Goal: Task Accomplishment & Management: Use online tool/utility

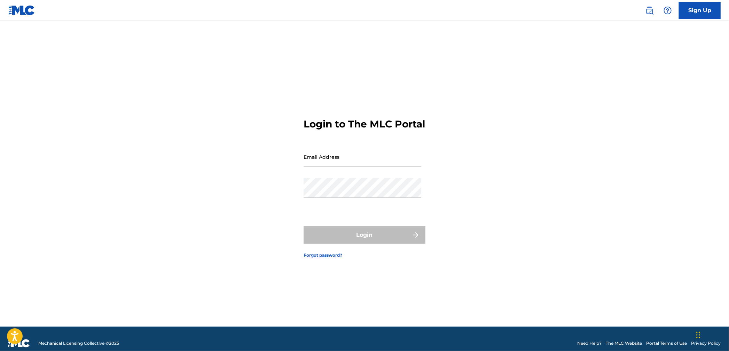
click at [357, 164] on input "Email Address" at bounding box center [362, 157] width 118 height 20
type input "[PERSON_NAME][EMAIL_ADDRESS][DOMAIN_NAME]"
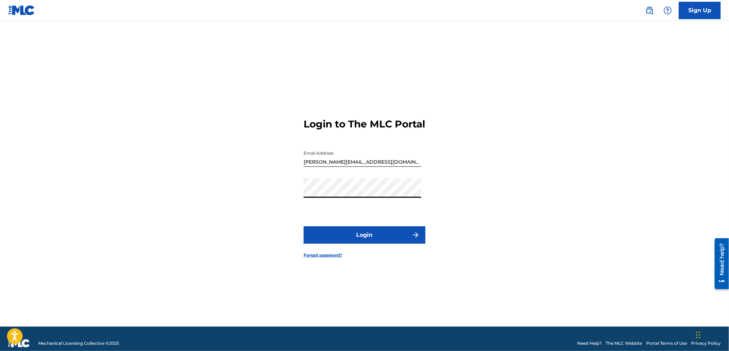
click at [405, 243] on button "Login" at bounding box center [364, 234] width 122 height 17
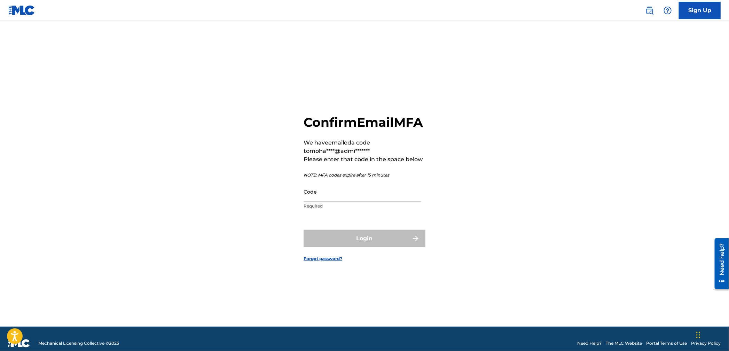
click at [391, 202] on input "Code" at bounding box center [362, 192] width 118 height 20
paste input "355783"
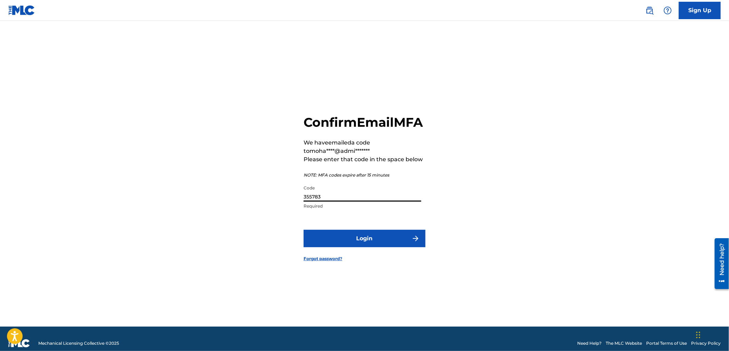
type input "355783"
click at [402, 247] on button "Login" at bounding box center [364, 238] width 122 height 17
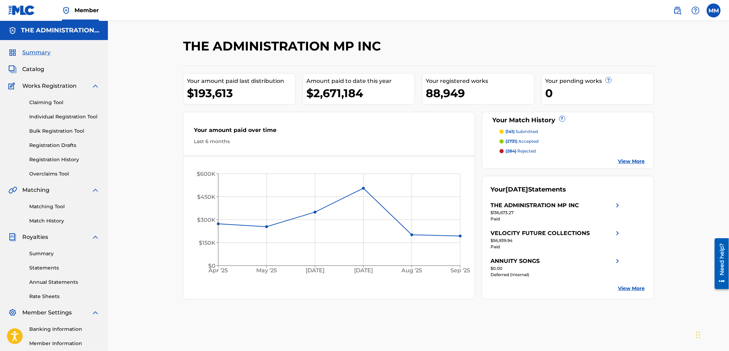
click at [521, 149] on p "(284) rejected" at bounding box center [521, 151] width 30 height 6
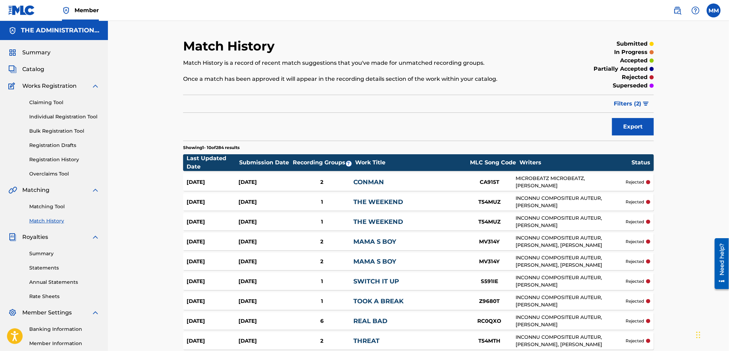
click at [626, 108] on button "Filters ( 2 )" at bounding box center [631, 103] width 44 height 17
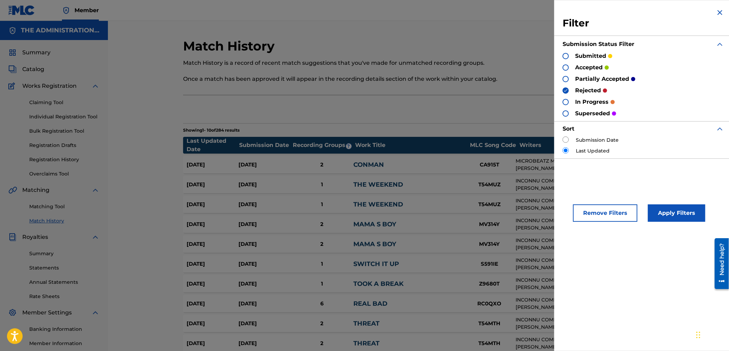
click at [451, 126] on section "Showing 1 - 10 of 284 results" at bounding box center [418, 128] width 471 height 10
click at [716, 14] on img at bounding box center [720, 12] width 8 height 8
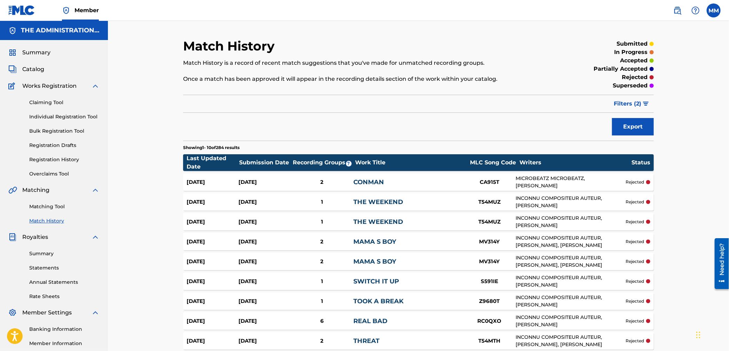
click at [644, 127] on button "Export" at bounding box center [633, 126] width 42 height 17
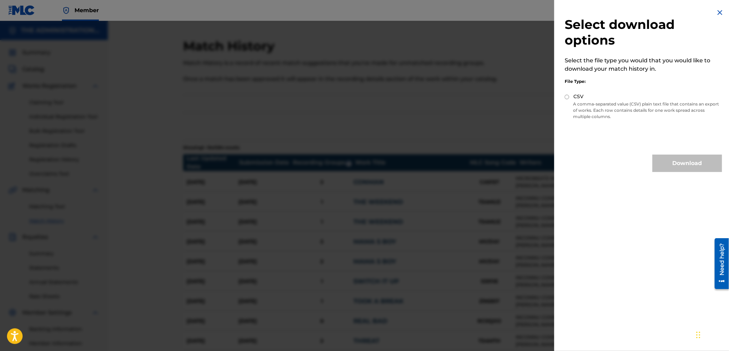
click at [571, 98] on div "CSV" at bounding box center [643, 97] width 157 height 8
click at [566, 98] on input "CSV" at bounding box center [567, 97] width 5 height 5
radio input "true"
click at [671, 161] on button "Download" at bounding box center [687, 163] width 70 height 17
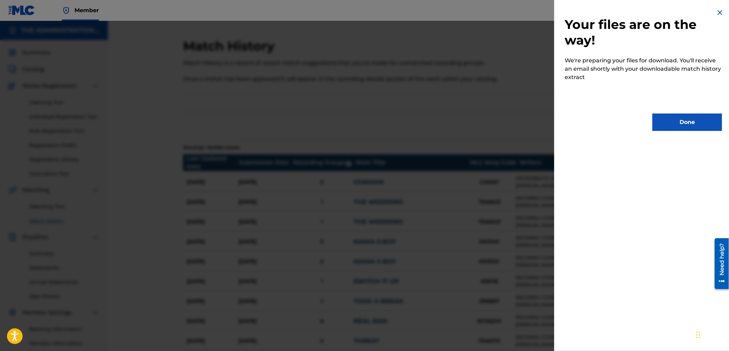
click at [668, 127] on button "Done" at bounding box center [687, 121] width 70 height 17
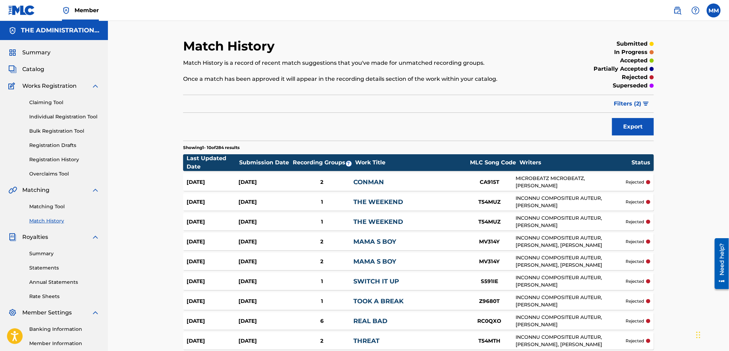
click at [47, 159] on link "Registration History" at bounding box center [64, 159] width 70 height 7
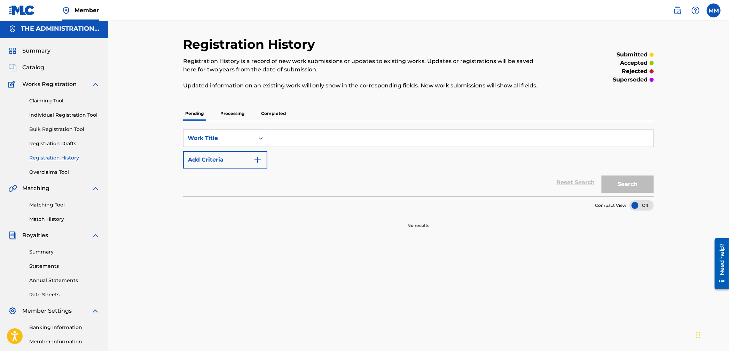
click at [48, 206] on link "Matching Tool" at bounding box center [64, 204] width 70 height 7
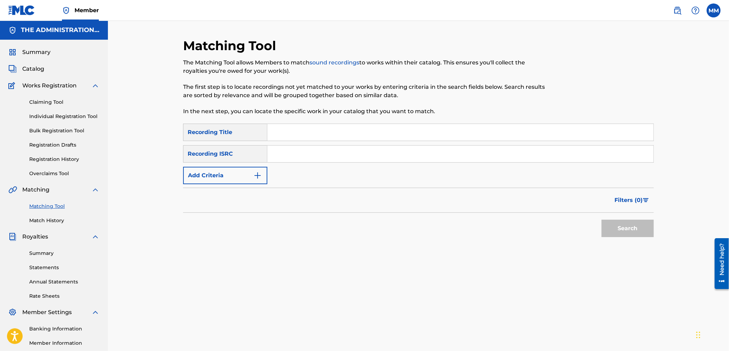
click at [55, 223] on link "Match History" at bounding box center [64, 220] width 70 height 7
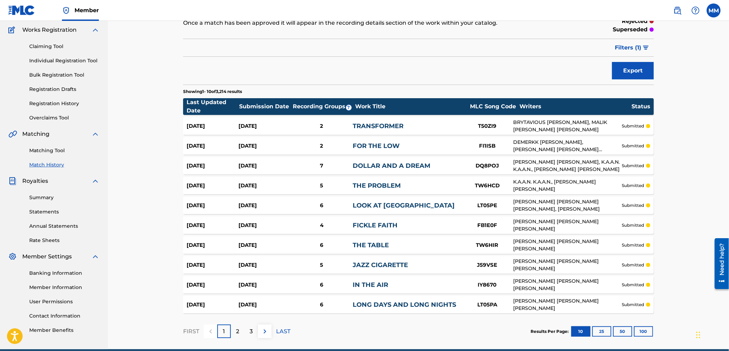
scroll to position [63, 0]
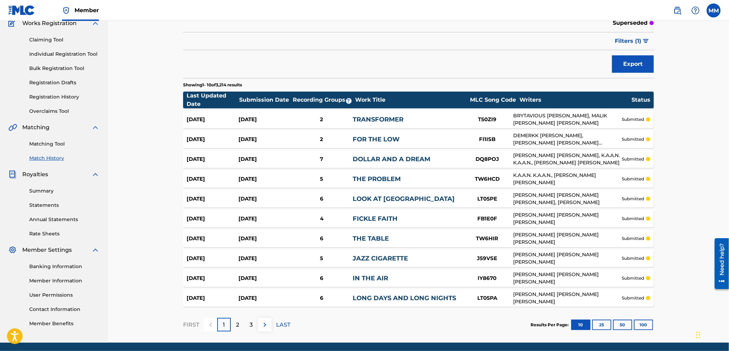
click at [644, 323] on button "100" at bounding box center [643, 325] width 19 height 10
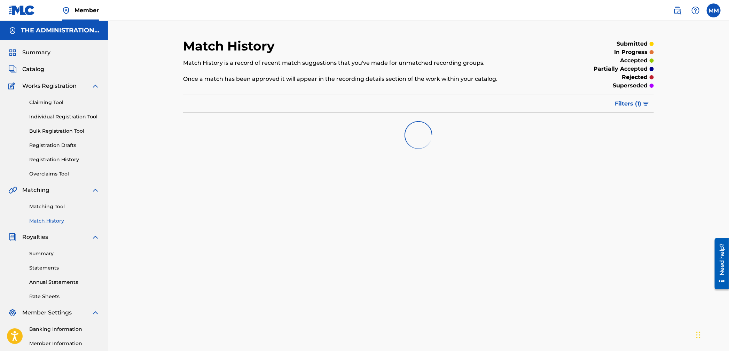
scroll to position [0, 0]
click at [630, 100] on span "Filters ( 1 )" at bounding box center [628, 103] width 26 height 8
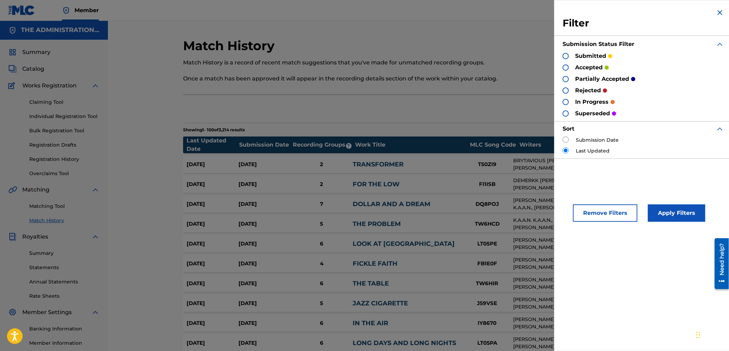
click at [566, 142] on input "radio" at bounding box center [565, 139] width 6 height 6
radio input "true"
click at [684, 213] on button "Apply Filters" at bounding box center [676, 212] width 57 height 17
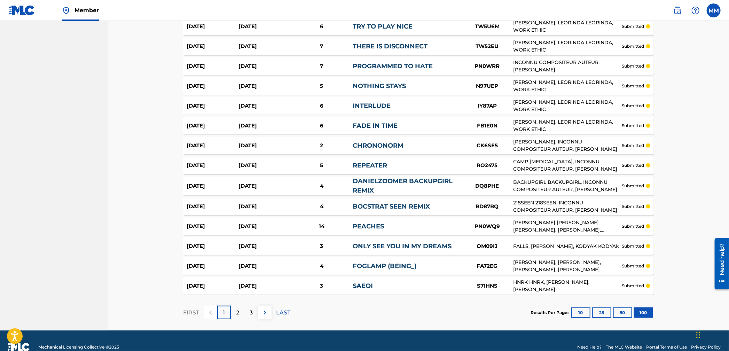
scroll to position [1875, 0]
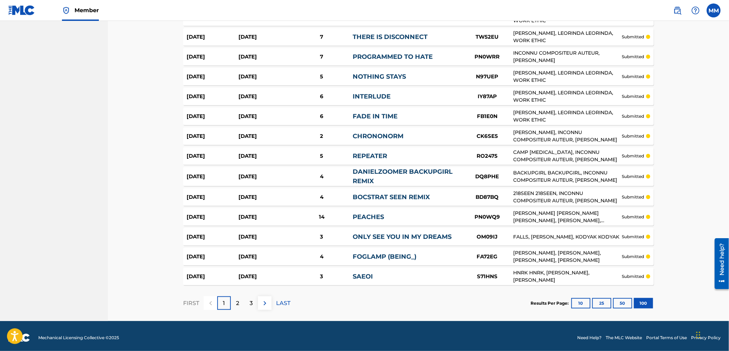
click at [240, 296] on div "2" at bounding box center [238, 303] width 14 height 14
click at [240, 302] on div "2" at bounding box center [238, 303] width 14 height 14
click at [267, 299] on img at bounding box center [265, 303] width 8 height 8
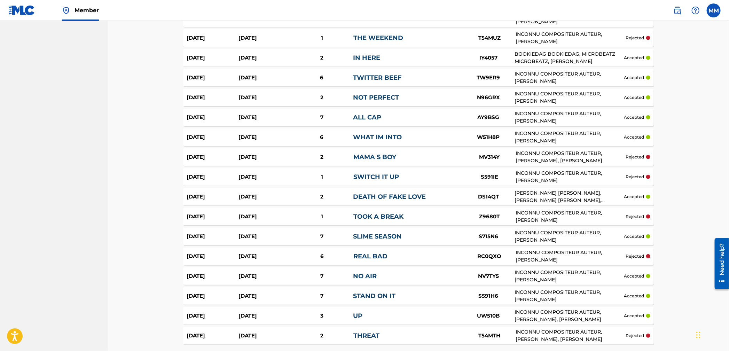
scroll to position [1874, 0]
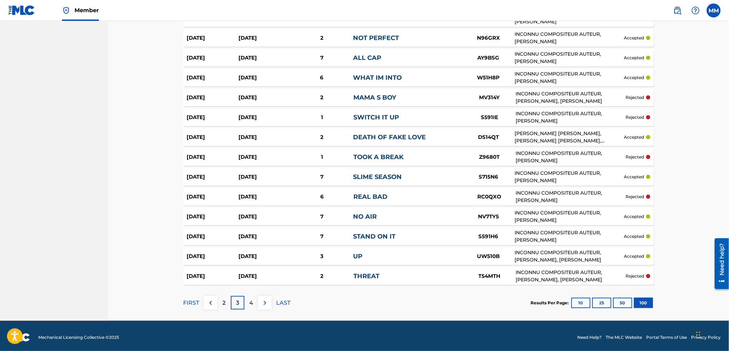
click at [262, 302] on img at bounding box center [265, 303] width 8 height 8
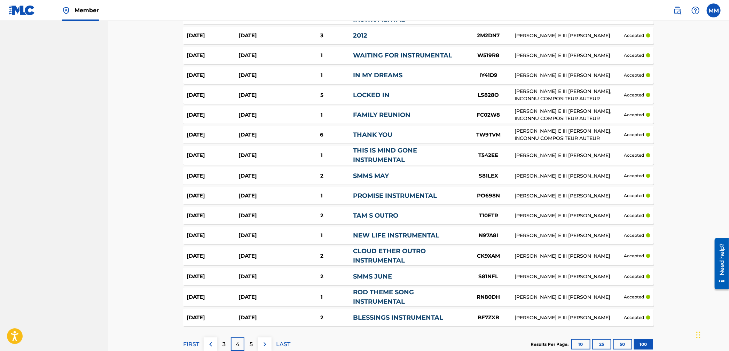
scroll to position [1888, 0]
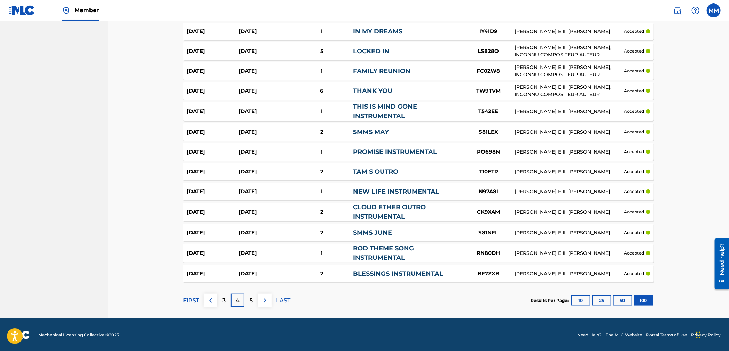
click at [269, 300] on button at bounding box center [265, 300] width 14 height 14
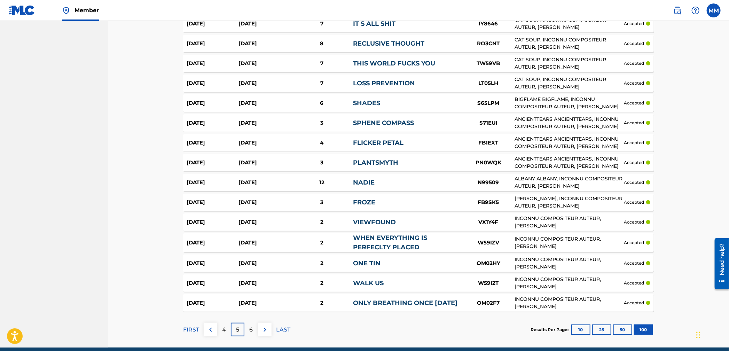
scroll to position [1882, 0]
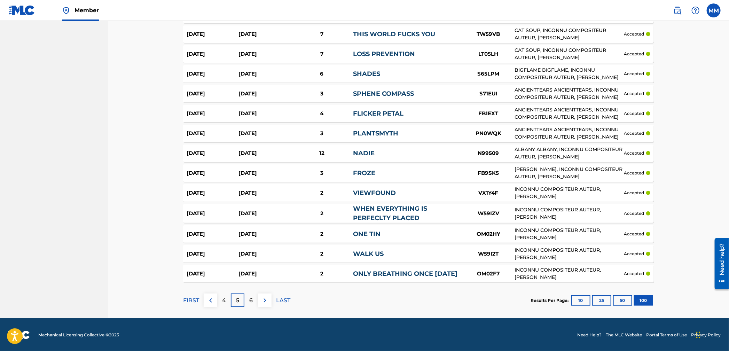
click at [262, 299] on img at bounding box center [265, 300] width 8 height 8
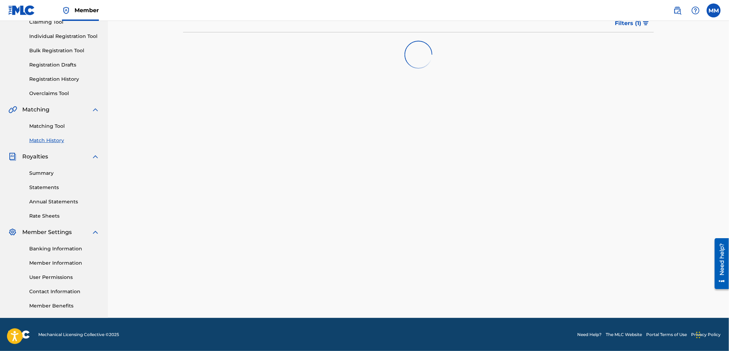
scroll to position [0, 0]
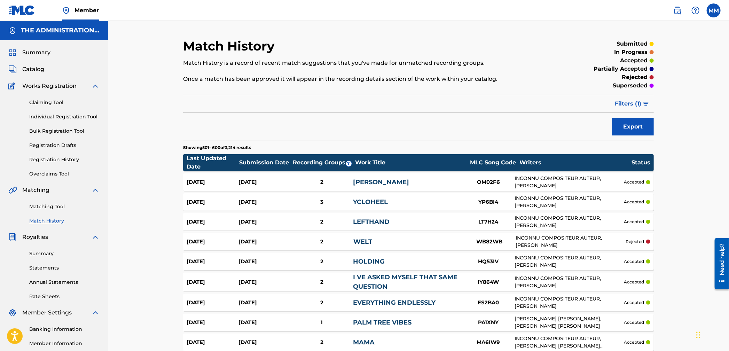
click at [54, 157] on link "Registration History" at bounding box center [64, 159] width 70 height 7
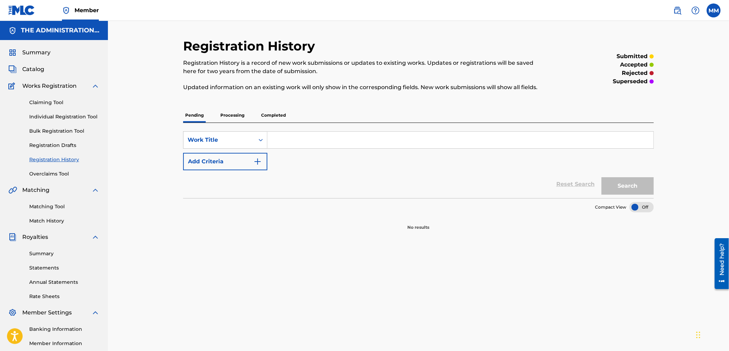
click at [297, 142] on input "Search Form" at bounding box center [460, 140] width 386 height 17
type input "these days"
click at [601, 177] on button "Search" at bounding box center [627, 185] width 52 height 17
click at [221, 115] on p "Processing" at bounding box center [232, 115] width 28 height 15
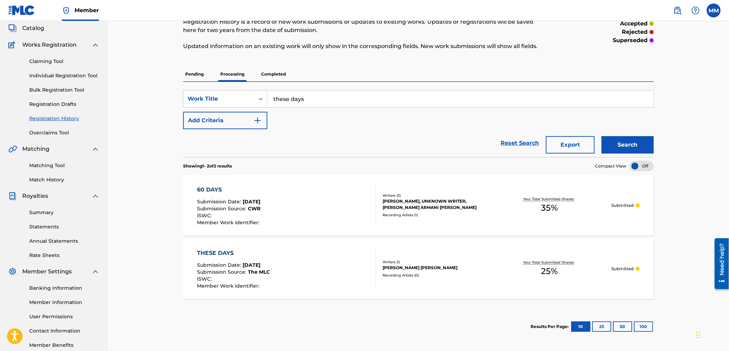
scroll to position [80, 0]
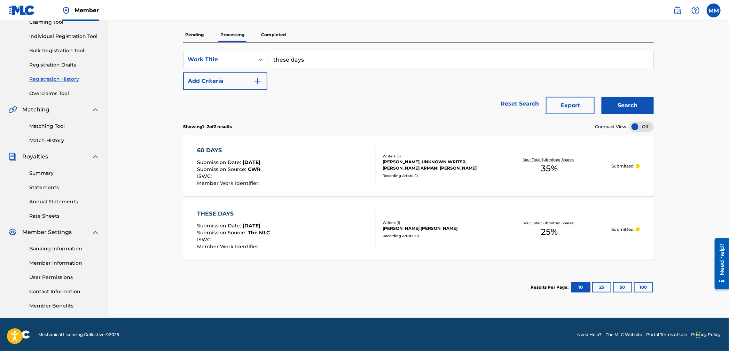
click at [303, 223] on div "THESE DAYS Submission Date : [DATE] Submission Source : The MLC ISWC : Member W…" at bounding box center [286, 230] width 179 height 40
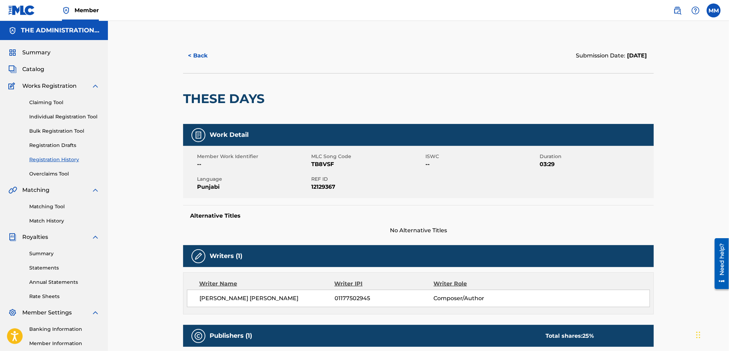
click at [201, 54] on button "< Back" at bounding box center [204, 55] width 42 height 17
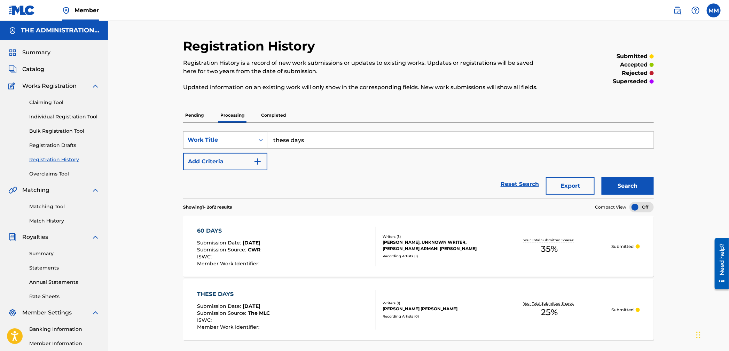
scroll to position [80, 0]
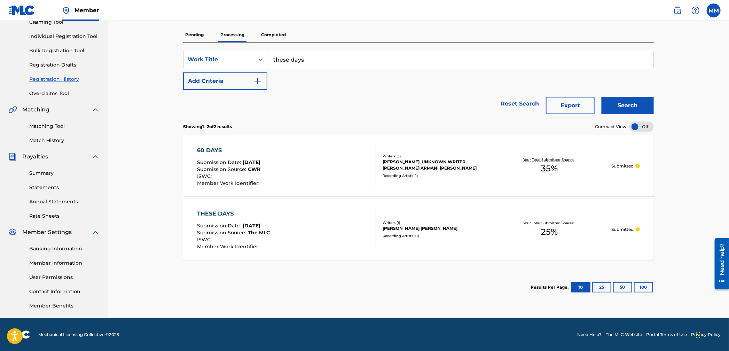
drag, startPoint x: 318, startPoint y: 62, endPoint x: 225, endPoint y: 59, distance: 93.7
click at [225, 59] on div "SearchWithCriteriaf726d094-b44f-49d5-82b9-84be4fedfcf7 Work Title these days" at bounding box center [418, 59] width 471 height 17
type input "kali denali"
click at [601, 97] on button "Search" at bounding box center [627, 105] width 52 height 17
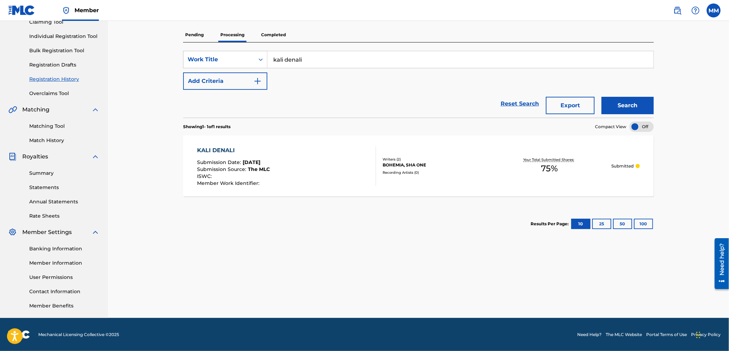
click at [371, 179] on div at bounding box center [373, 166] width 6 height 40
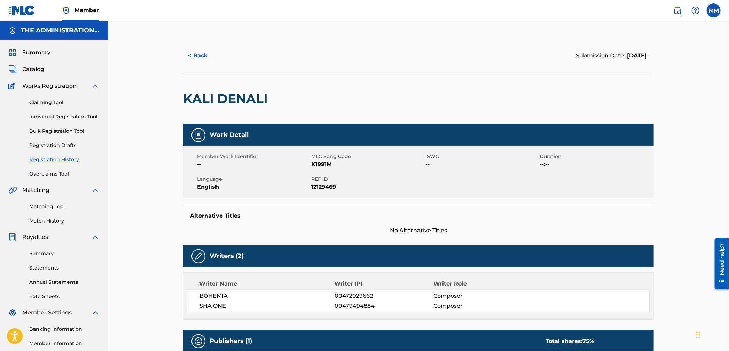
click at [198, 60] on button "< Back" at bounding box center [204, 55] width 42 height 17
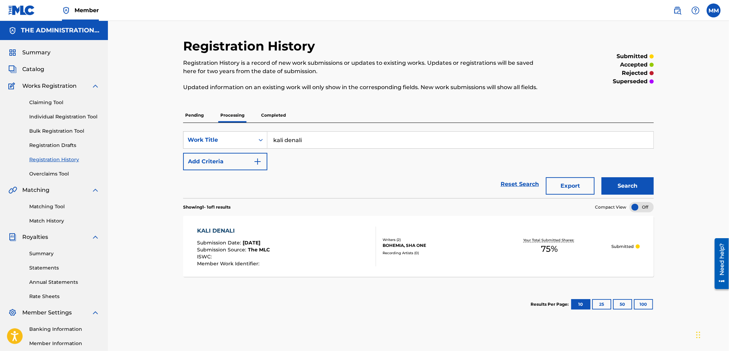
scroll to position [78, 0]
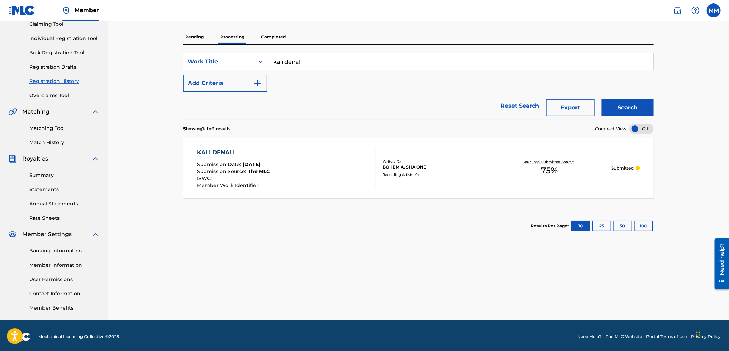
click at [275, 36] on p "Completed" at bounding box center [273, 37] width 29 height 15
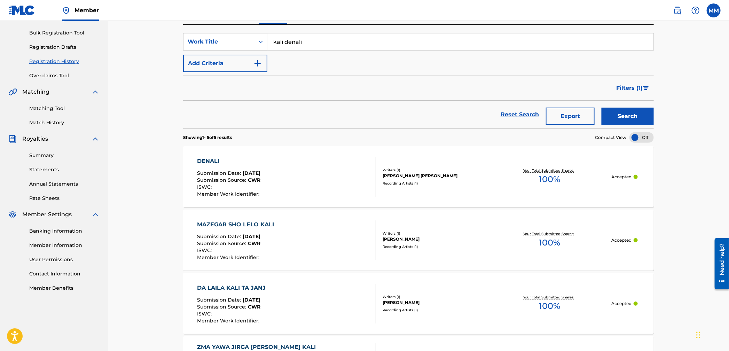
scroll to position [78, 0]
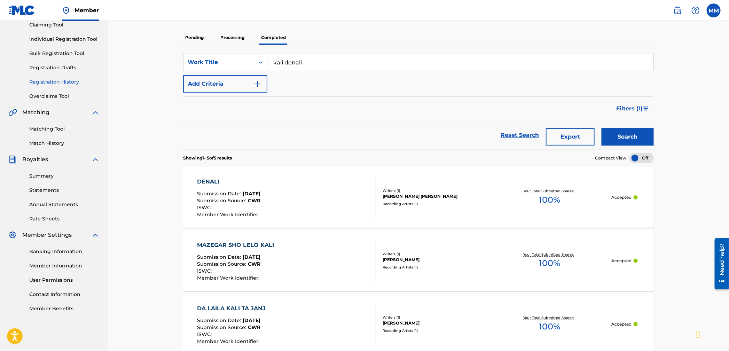
click at [626, 109] on span "Filters ( 1 )" at bounding box center [629, 108] width 26 height 8
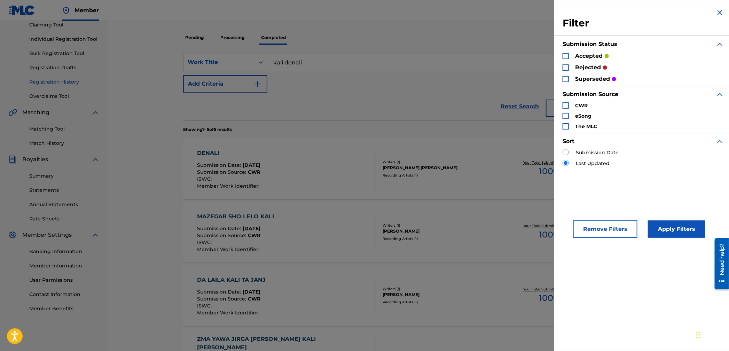
click at [564, 155] on input "Search Form" at bounding box center [565, 152] width 6 height 6
radio input "true"
click at [721, 10] on img "Search Form" at bounding box center [720, 12] width 8 height 8
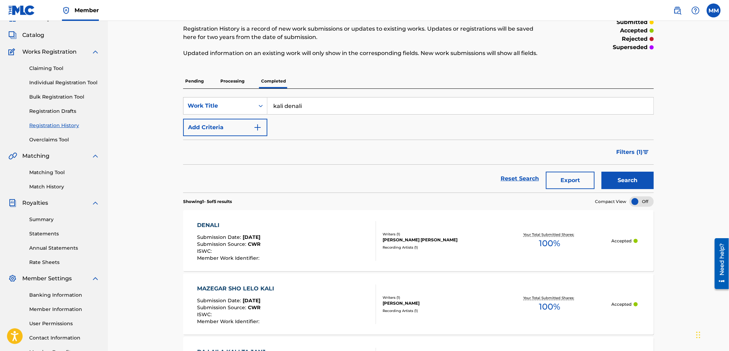
scroll to position [14, 0]
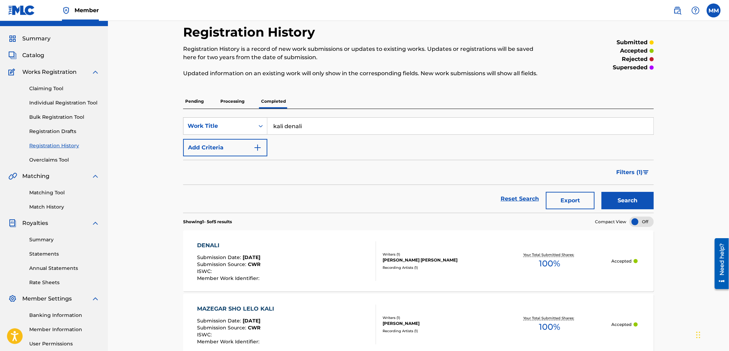
click at [37, 57] on span "Catalog" at bounding box center [33, 55] width 22 height 8
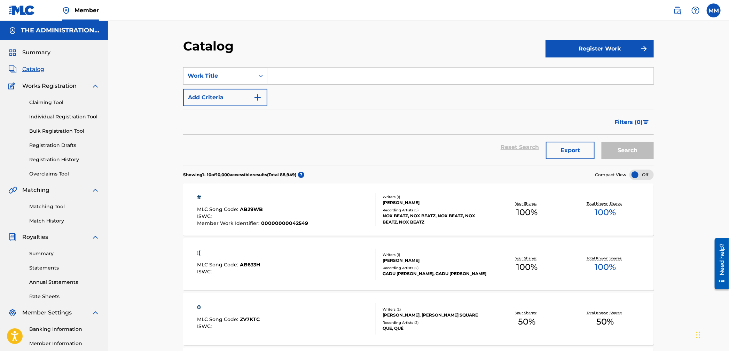
click at [36, 66] on span "Catalog" at bounding box center [33, 69] width 22 height 8
click at [680, 9] on img at bounding box center [677, 10] width 8 height 8
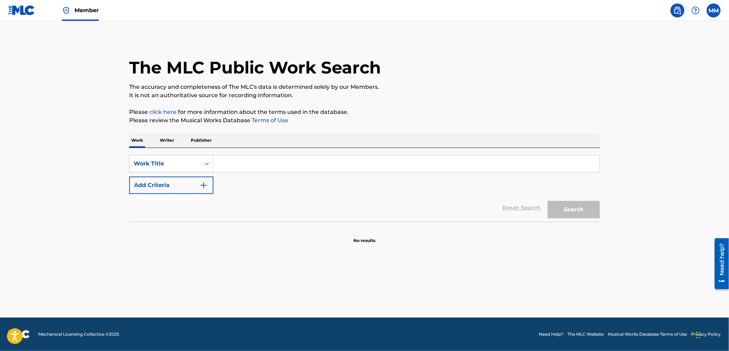
click at [227, 166] on input "Search Form" at bounding box center [406, 163] width 386 height 17
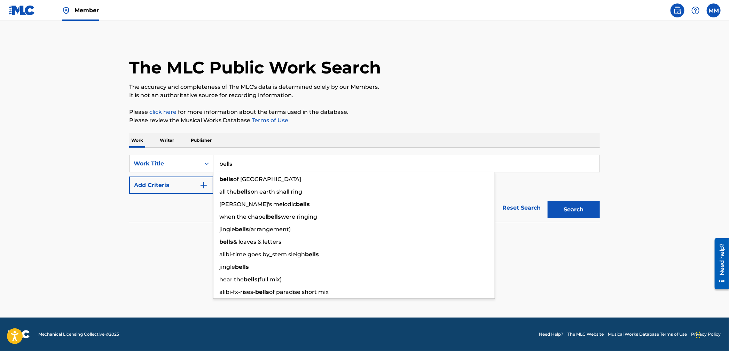
type input "bells"
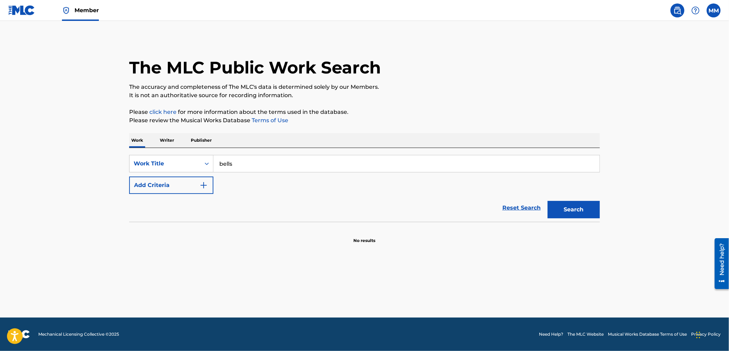
click at [187, 186] on button "Add Criteria" at bounding box center [171, 184] width 84 height 17
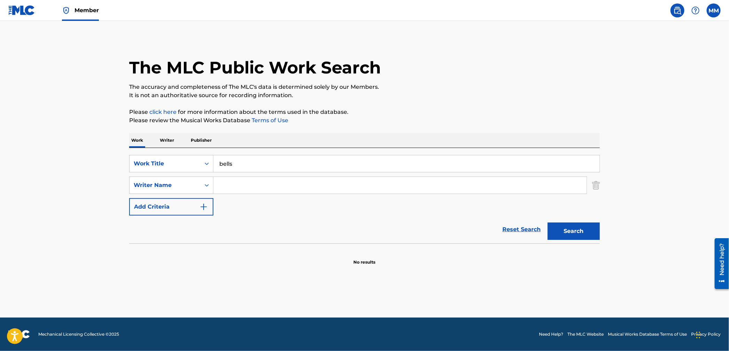
click at [247, 186] on input "Search Form" at bounding box center [399, 185] width 373 height 17
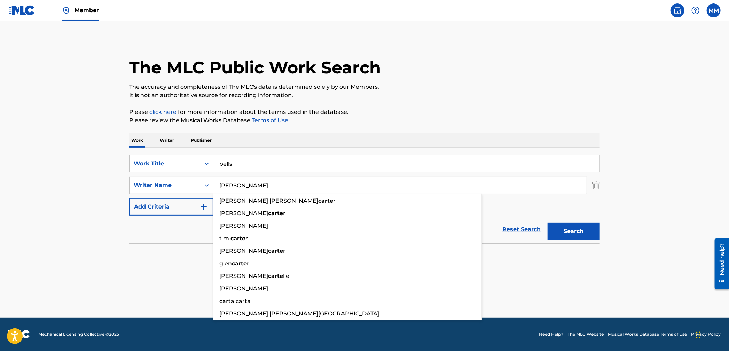
type input "[PERSON_NAME]"
click at [547, 222] on button "Search" at bounding box center [573, 230] width 52 height 17
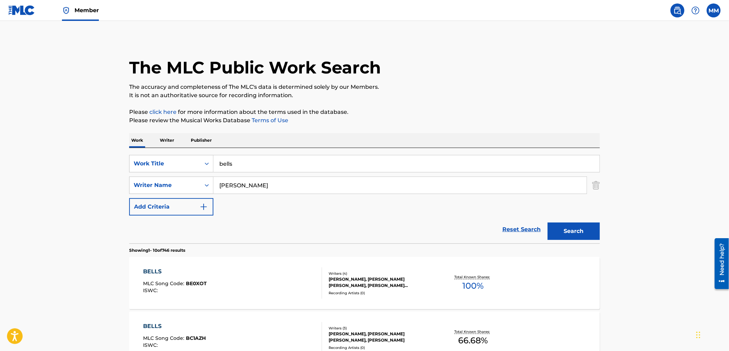
click at [275, 276] on div "BELLS MLC Song Code : BE0XOT ISWC :" at bounding box center [232, 282] width 179 height 31
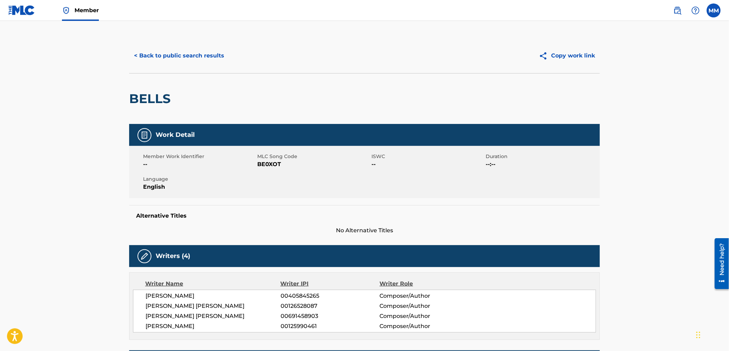
click at [182, 56] on button "< Back to public search results" at bounding box center [179, 55] width 100 height 17
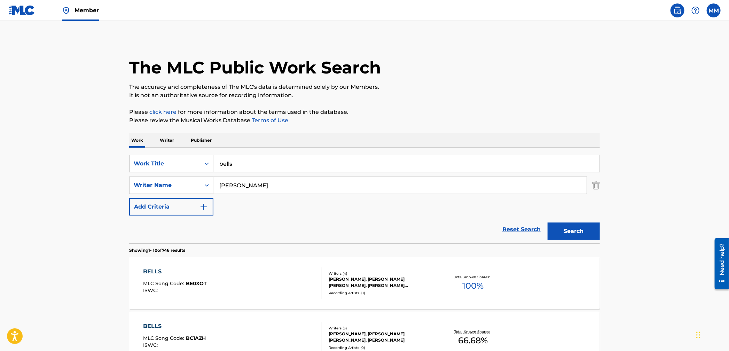
drag, startPoint x: 181, startPoint y: 164, endPoint x: 176, endPoint y: 172, distance: 9.3
click at [181, 164] on div "Work Title" at bounding box center [165, 163] width 63 height 8
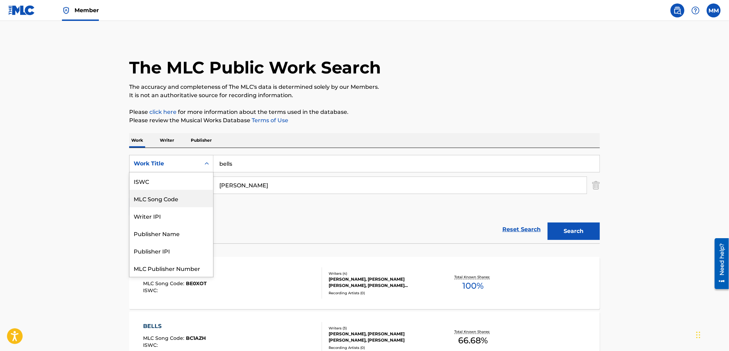
scroll to position [17, 0]
click at [173, 183] on div "MLC Song Code" at bounding box center [171, 180] width 84 height 17
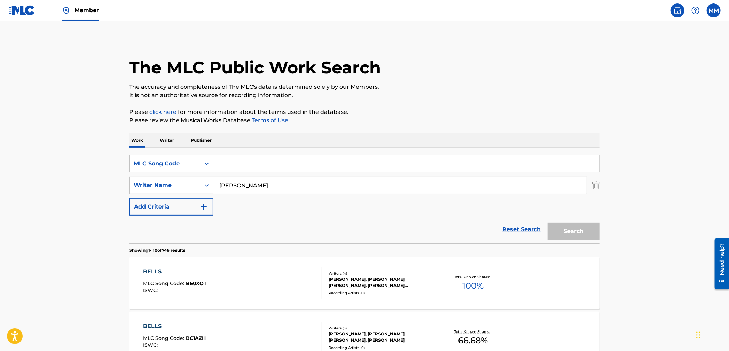
click at [598, 188] on img "Search Form" at bounding box center [596, 184] width 8 height 17
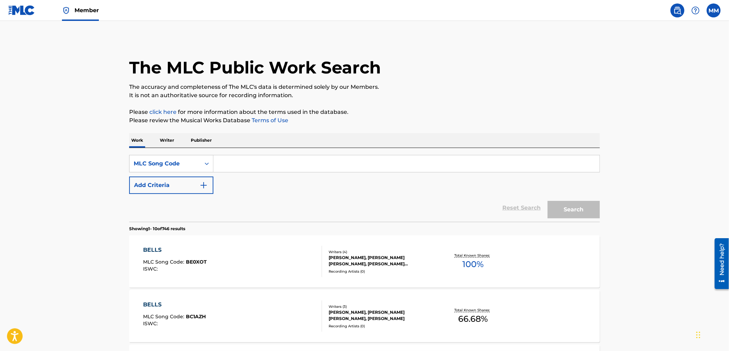
click at [360, 150] on div "SearchWithCriteria59009672-aed5-448f-b5fa-e7b36aa4719f MLC Song Code Add Criter…" at bounding box center [364, 185] width 471 height 74
click at [360, 158] on input "Search Form" at bounding box center [406, 163] width 386 height 17
paste input "BD83NL"
type input "BD83NL"
click at [572, 213] on button "Search" at bounding box center [573, 209] width 52 height 17
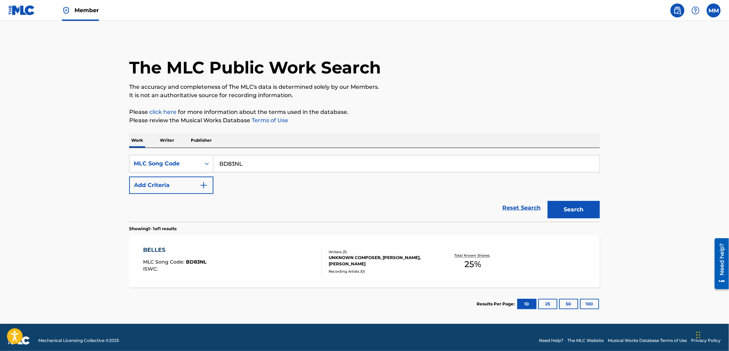
click at [273, 254] on div "BELLES MLC Song Code : BD83NL ISWC :" at bounding box center [232, 261] width 179 height 31
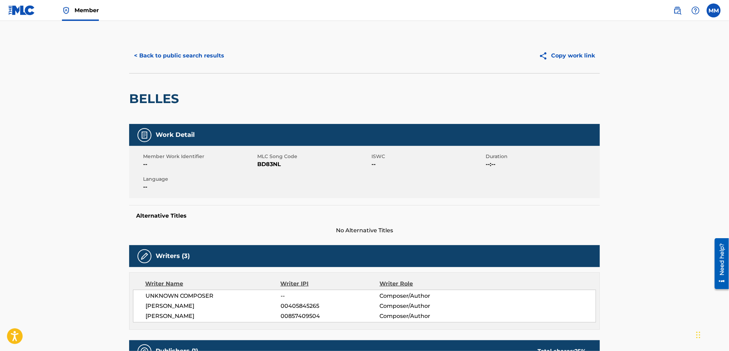
click at [677, 15] on link at bounding box center [677, 10] width 14 height 14
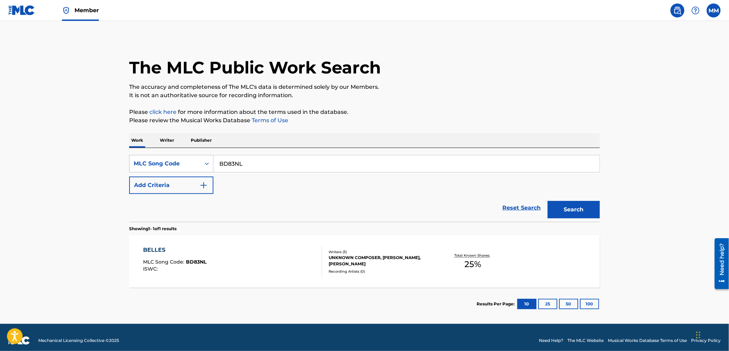
drag, startPoint x: 254, startPoint y: 165, endPoint x: 142, endPoint y: 155, distance: 112.2
click at [144, 155] on div "SearchWithCriteria59009672-aed5-448f-b5fa-e7b36aa4719f MLC Song Code BD83NL" at bounding box center [364, 163] width 471 height 17
click at [143, 155] on div "MLC Song Code" at bounding box center [171, 163] width 84 height 17
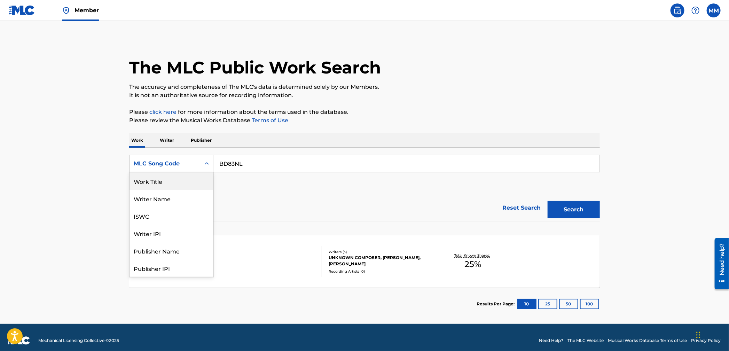
click at [182, 182] on div "Work Title" at bounding box center [171, 180] width 84 height 17
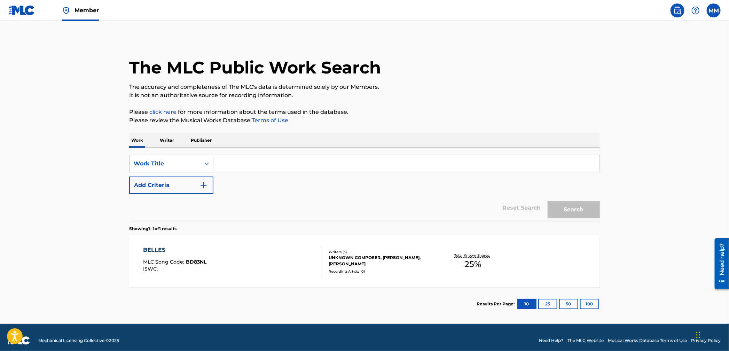
click at [240, 163] on input "Search Form" at bounding box center [406, 163] width 386 height 17
paste input "[PERSON_NAME]"
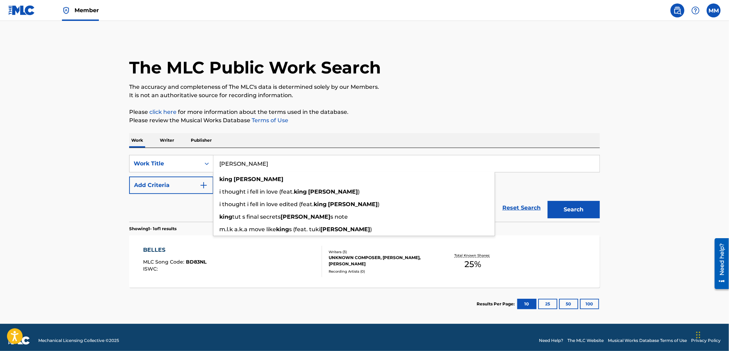
type input "[PERSON_NAME]"
click at [583, 213] on button "Search" at bounding box center [573, 209] width 52 height 17
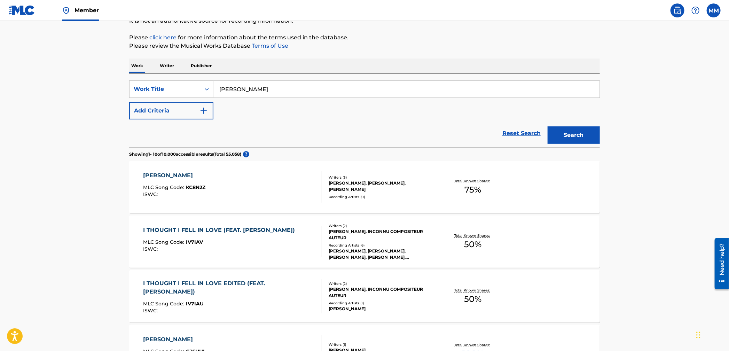
scroll to position [76, 0]
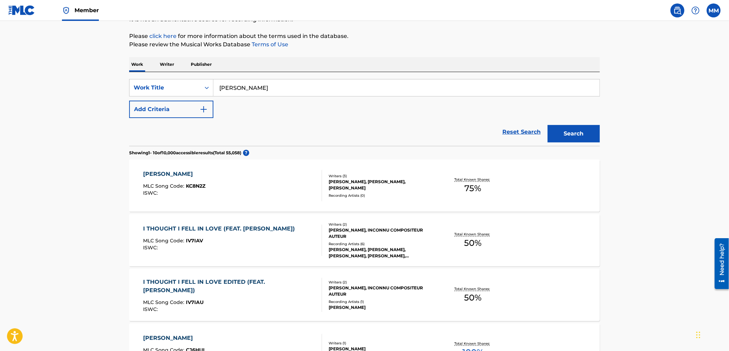
click at [240, 181] on div "[PERSON_NAME] MLC Song Code : KC8N2Z ISWC :" at bounding box center [232, 185] width 179 height 31
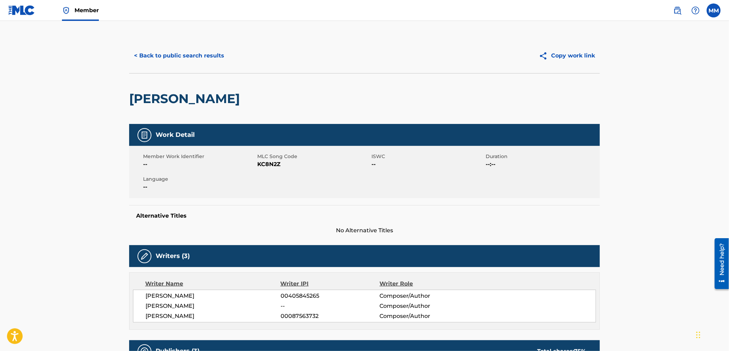
click at [171, 56] on button "< Back to public search results" at bounding box center [179, 55] width 100 height 17
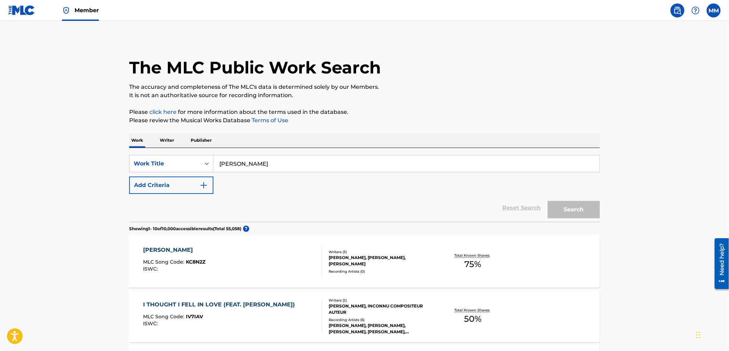
scroll to position [76, 0]
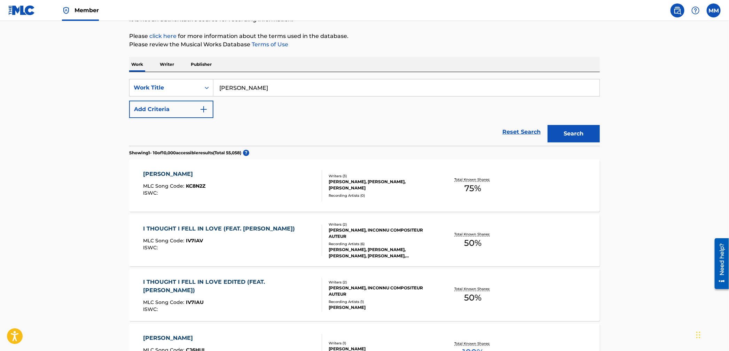
click at [19, 13] on img at bounding box center [21, 10] width 27 height 10
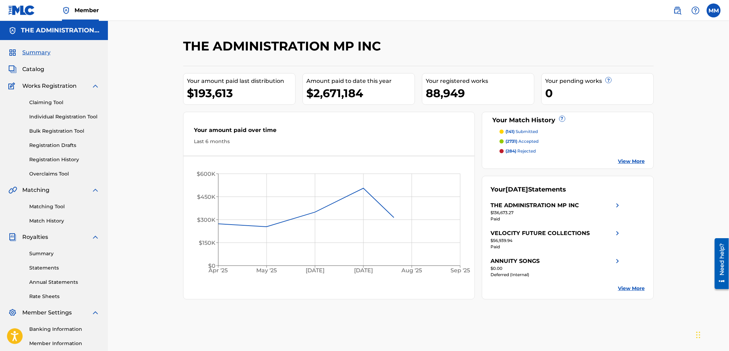
drag, startPoint x: 46, startPoint y: 209, endPoint x: 57, endPoint y: 208, distance: 11.9
click at [46, 209] on link "Matching Tool" at bounding box center [64, 206] width 70 height 7
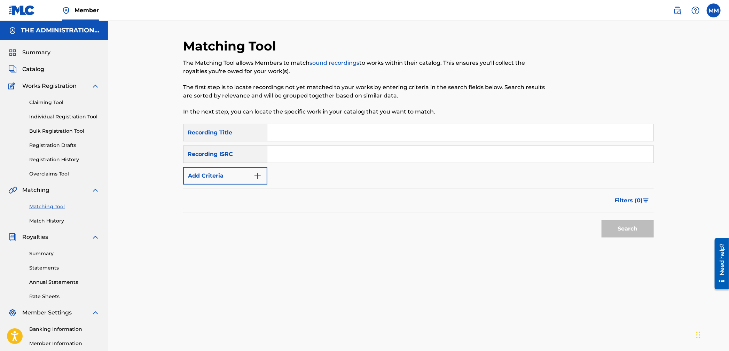
click at [290, 141] on div "Search Form" at bounding box center [460, 132] width 386 height 17
click at [288, 161] on input "Search Form" at bounding box center [460, 154] width 386 height 17
paste input "USUG12503440"
click at [625, 228] on button "Search" at bounding box center [627, 228] width 52 height 17
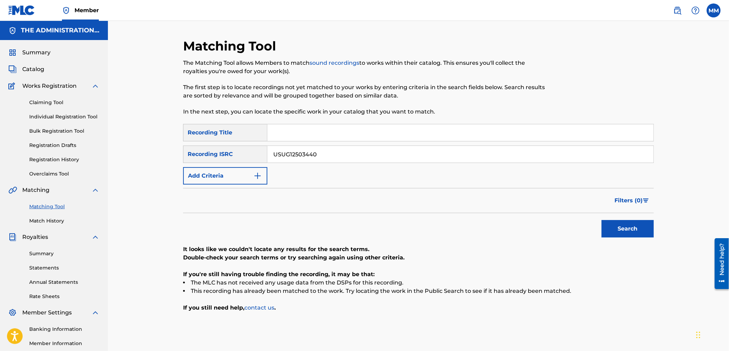
drag, startPoint x: 323, startPoint y: 156, endPoint x: 198, endPoint y: 144, distance: 125.5
click at [201, 144] on div "SearchWithCriteria0bf0ab60-e102-4be1-a6a7-67528314778a Recording Title SearchWi…" at bounding box center [418, 154] width 471 height 61
paste input "5"
type input "USUG12503445"
drag, startPoint x: 616, startPoint y: 215, endPoint x: 620, endPoint y: 220, distance: 6.4
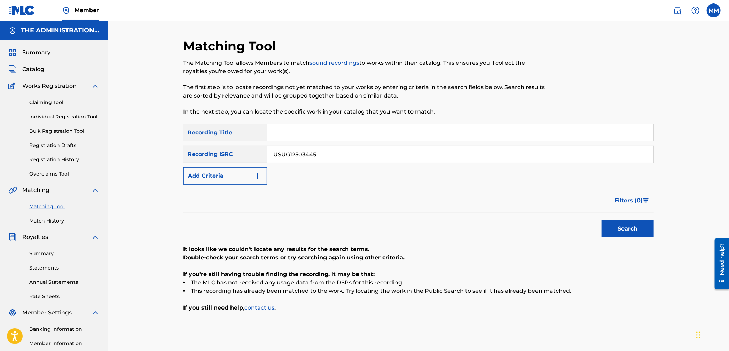
click at [617, 216] on div "Search" at bounding box center [626, 227] width 56 height 28
click at [647, 239] on div "Search" at bounding box center [626, 227] width 56 height 28
click at [640, 235] on button "Search" at bounding box center [627, 228] width 52 height 17
drag, startPoint x: 672, startPoint y: 7, endPoint x: 678, endPoint y: 9, distance: 6.9
click at [672, 7] on link at bounding box center [677, 10] width 14 height 14
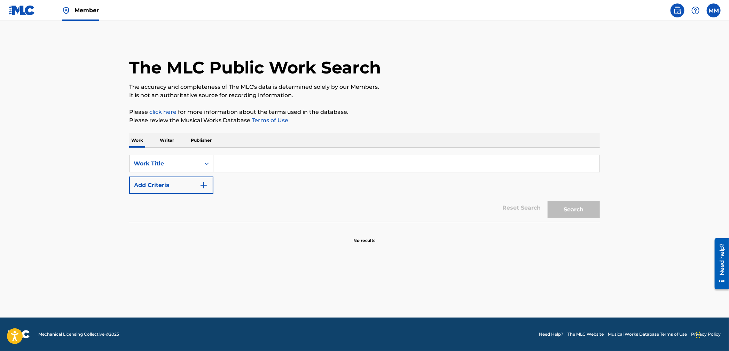
click at [240, 169] on input "Search Form" at bounding box center [406, 163] width 386 height 17
paste input "Anything But Ordinary"
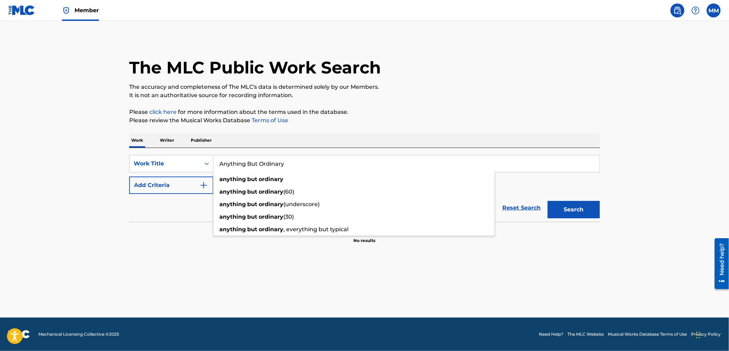
type input "Anything But Ordinary"
drag, startPoint x: 581, startPoint y: 206, endPoint x: 576, endPoint y: 204, distance: 5.6
click at [581, 206] on button "Search" at bounding box center [573, 209] width 52 height 17
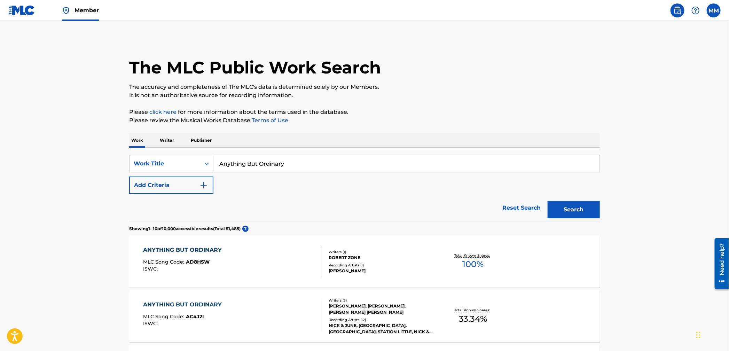
drag, startPoint x: 168, startPoint y: 194, endPoint x: 172, endPoint y: 191, distance: 4.9
click at [168, 194] on div "Reset Search Search" at bounding box center [364, 208] width 471 height 28
click at [177, 200] on div "Reset Search Search" at bounding box center [364, 208] width 471 height 28
drag, startPoint x: 182, startPoint y: 194, endPoint x: 226, endPoint y: 186, distance: 44.2
click at [182, 194] on div "Reset Search Search" at bounding box center [364, 208] width 471 height 28
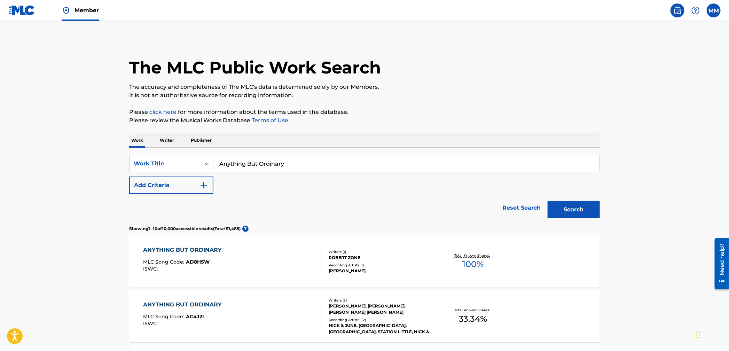
click at [178, 187] on button "Add Criteria" at bounding box center [171, 184] width 84 height 17
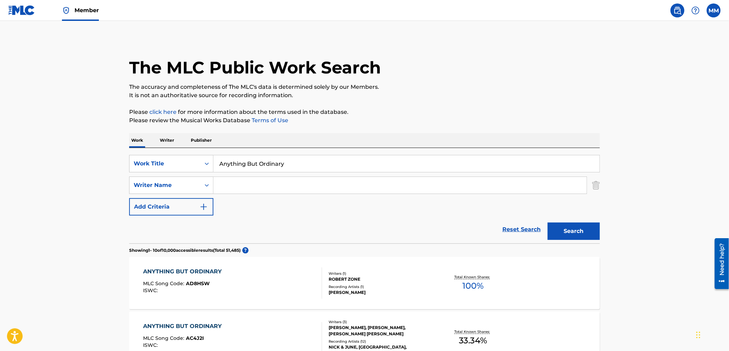
click at [245, 178] on input "Search Form" at bounding box center [399, 185] width 373 height 17
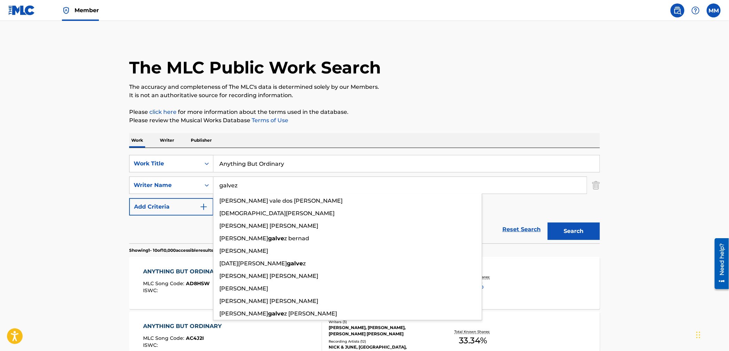
type input "galvez"
click at [547, 222] on button "Search" at bounding box center [573, 230] width 52 height 17
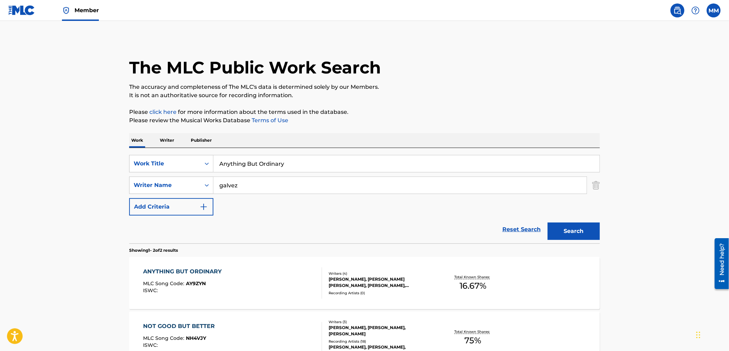
click at [273, 278] on div "ANYTHING BUT ORDINARY MLC Song Code : AY9ZYN ISWC :" at bounding box center [232, 282] width 179 height 31
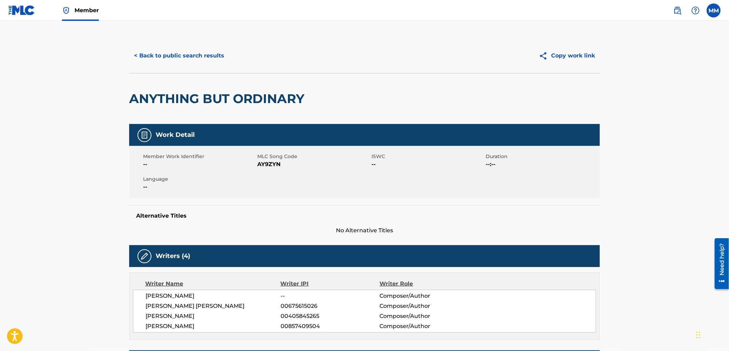
click at [146, 63] on button "< Back to public search results" at bounding box center [179, 55] width 100 height 17
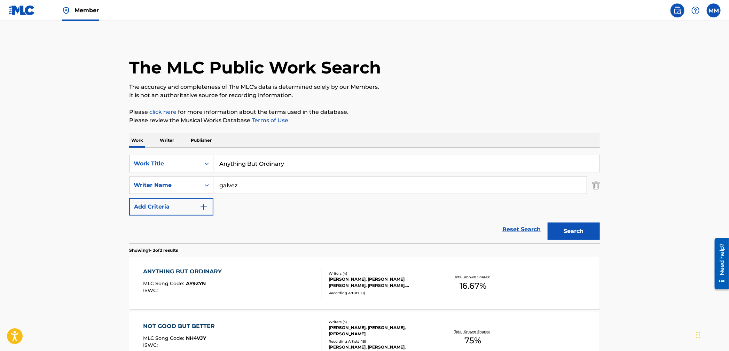
scroll to position [0, 0]
drag, startPoint x: 311, startPoint y: 166, endPoint x: 161, endPoint y: 153, distance: 149.9
click at [162, 152] on div "SearchWithCriteriafd4077a0-0589-4be5-a235-fdf082d4a9e2 Work Title Anything But …" at bounding box center [364, 195] width 471 height 95
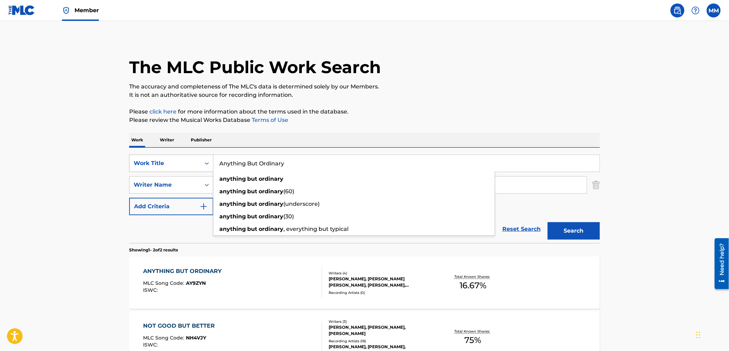
paste input "Given To The Night"
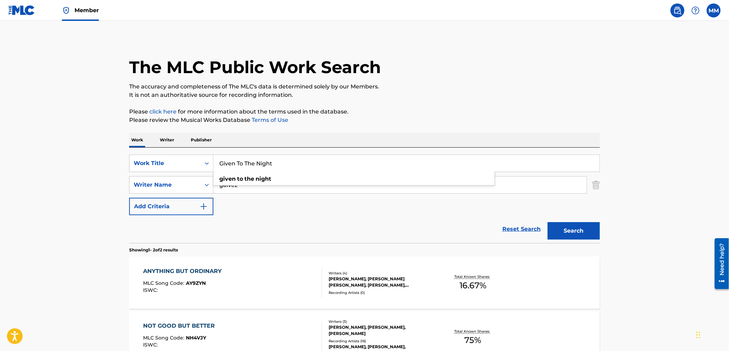
type input "Given To The Night"
click at [586, 231] on button "Search" at bounding box center [573, 230] width 52 height 17
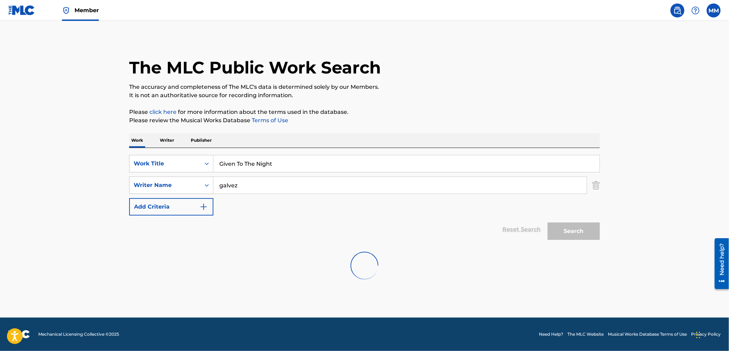
scroll to position [0, 0]
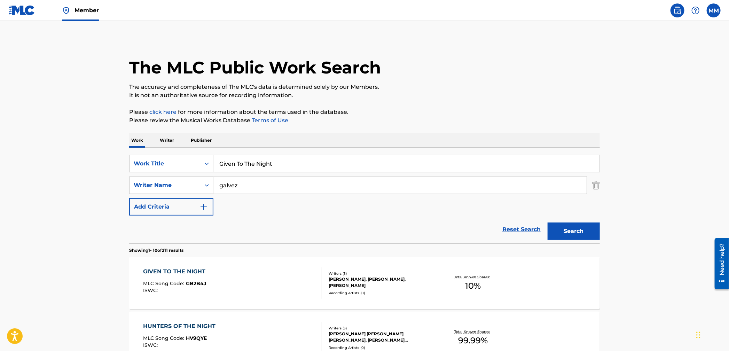
click at [255, 282] on div "GIVEN TO THE NIGHT MLC Song Code : GB2B4J ISWC :" at bounding box center [232, 282] width 179 height 31
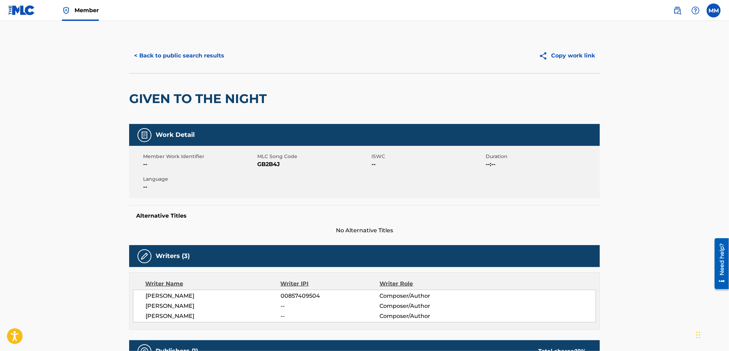
click at [149, 56] on button "< Back to public search results" at bounding box center [179, 55] width 100 height 17
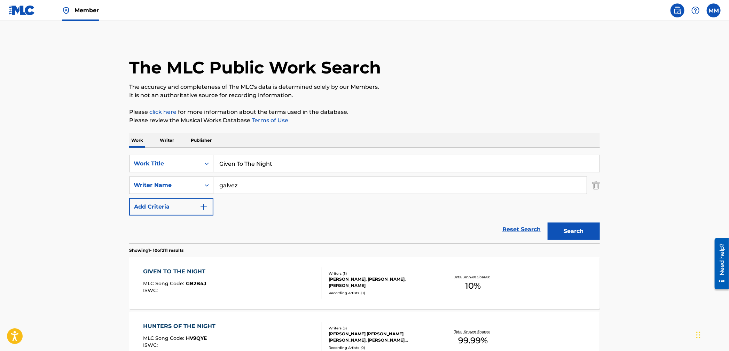
click at [18, 11] on img at bounding box center [21, 10] width 27 height 10
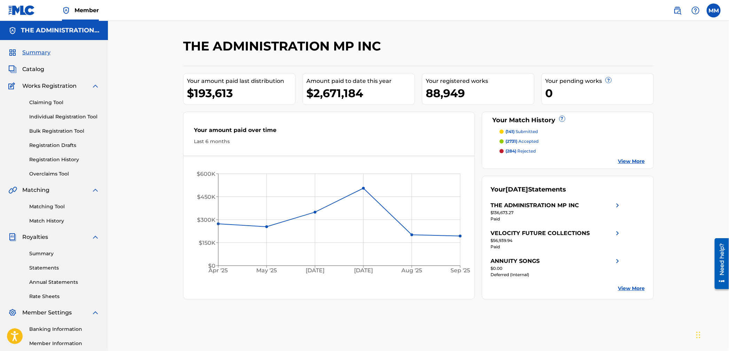
drag, startPoint x: 667, startPoint y: 7, endPoint x: 670, endPoint y: 8, distance: 3.5
click at [668, 7] on div "MM [PERSON_NAME] Madraswala [EMAIL_ADDRESS][DOMAIN_NAME] Notification Preferenc…" at bounding box center [693, 10] width 54 height 14
click at [673, 8] on img at bounding box center [677, 10] width 8 height 8
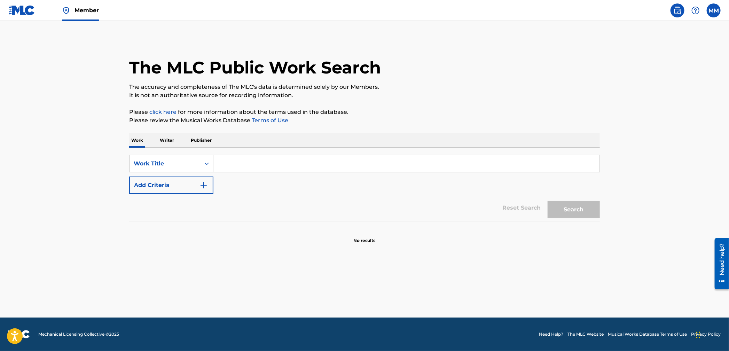
click at [282, 163] on input "Search Form" at bounding box center [406, 163] width 386 height 17
paste input "Island Holiday"
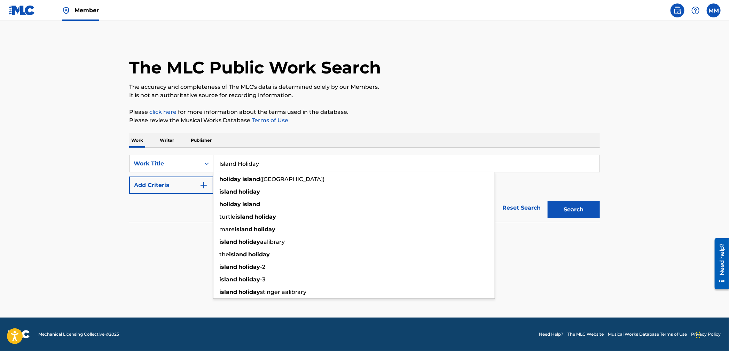
type input "Island Holiday"
click at [572, 205] on button "Search" at bounding box center [573, 209] width 52 height 17
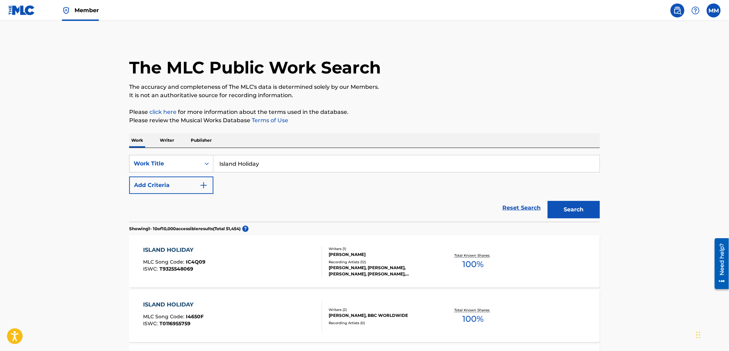
click at [170, 188] on button "Add Criteria" at bounding box center [171, 184] width 84 height 17
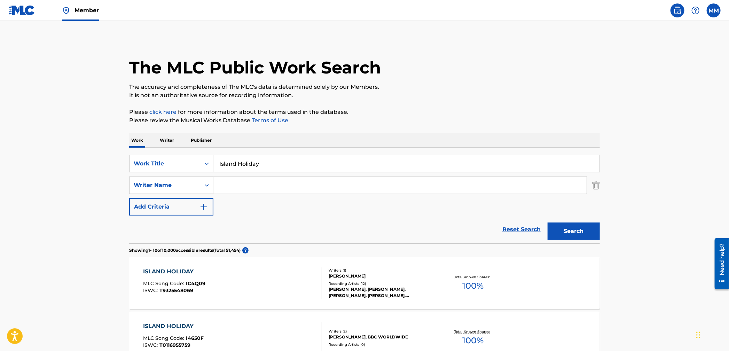
click at [240, 184] on input "Search Form" at bounding box center [399, 185] width 373 height 17
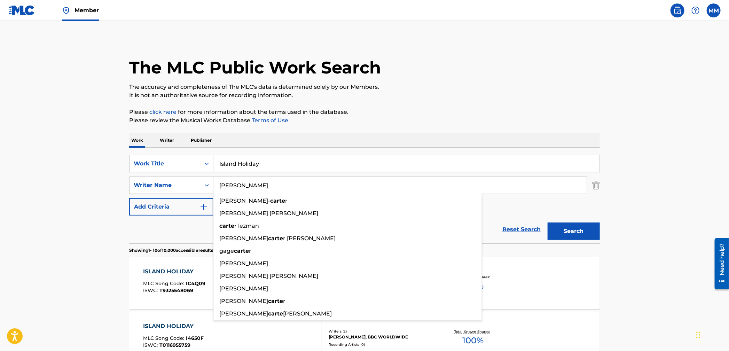
type input "[PERSON_NAME]"
click at [547, 222] on button "Search" at bounding box center [573, 230] width 52 height 17
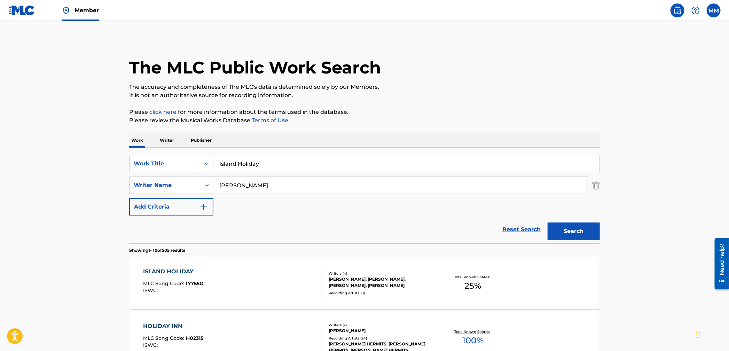
click at [269, 289] on div "ISLAND HOLIDAY MLC Song Code : IY755D ISWC :" at bounding box center [232, 282] width 179 height 31
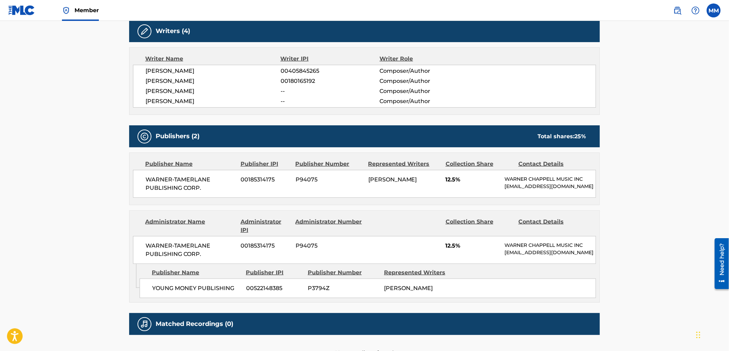
scroll to position [96, 0]
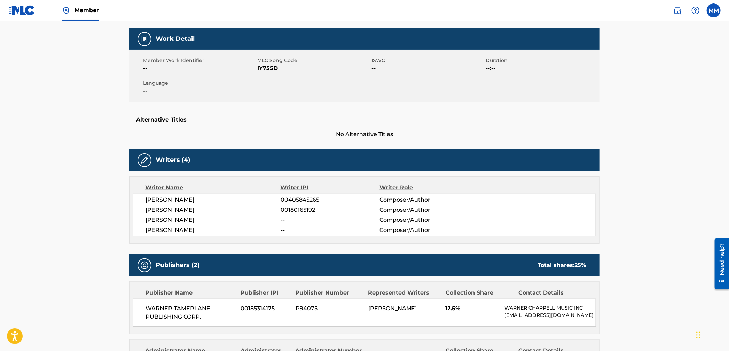
click at [271, 70] on span "IY755D" at bounding box center [313, 68] width 112 height 8
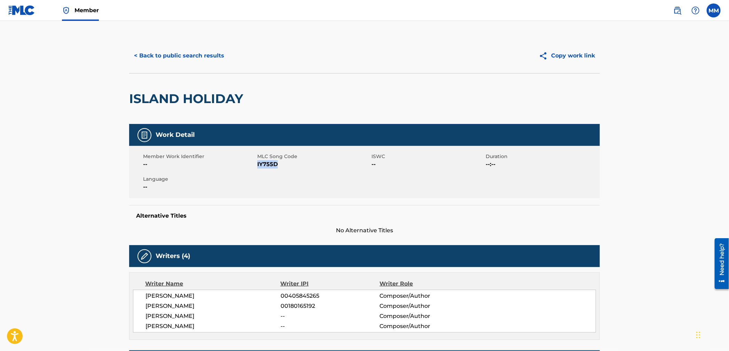
click at [162, 59] on button "< Back to public search results" at bounding box center [179, 55] width 100 height 17
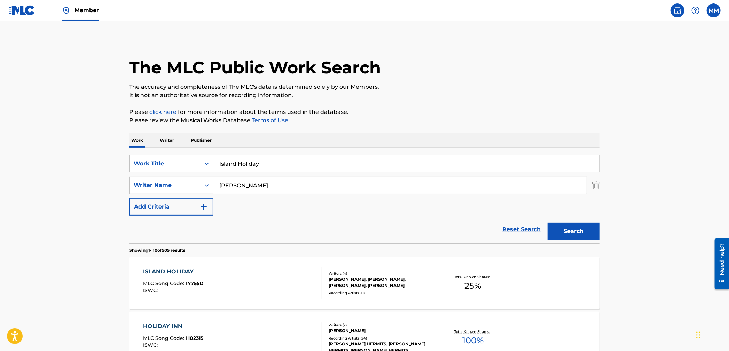
drag, startPoint x: 261, startPoint y: 162, endPoint x: 178, endPoint y: 144, distance: 85.1
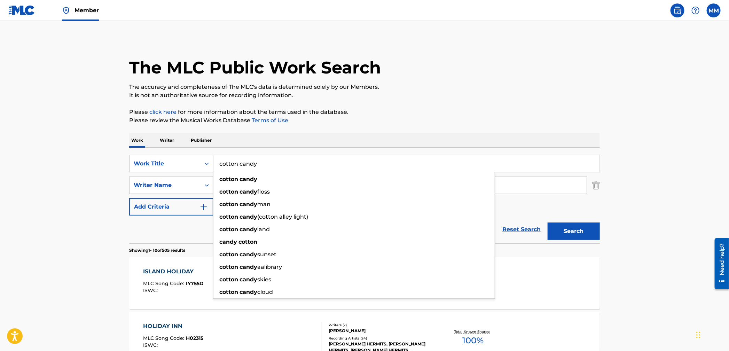
type input "cotton candy"
click at [547, 222] on button "Search" at bounding box center [573, 230] width 52 height 17
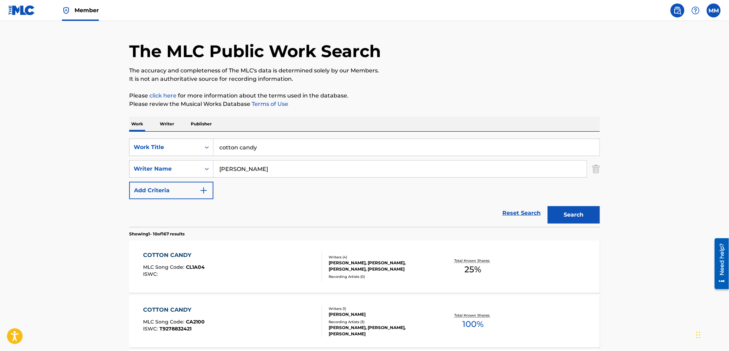
scroll to position [17, 0]
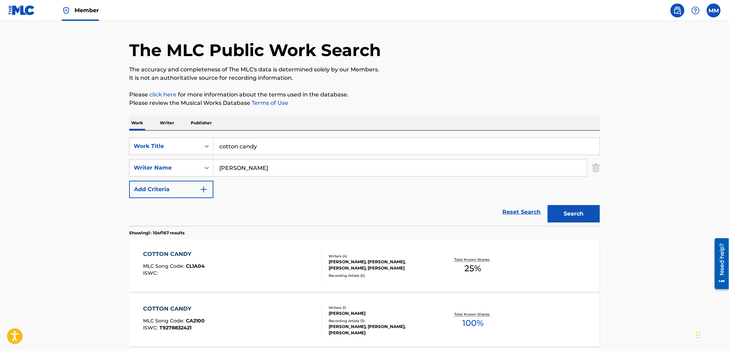
click at [271, 250] on div "COTTON CANDY MLC Song Code : CL1A04 ISWC :" at bounding box center [232, 265] width 179 height 31
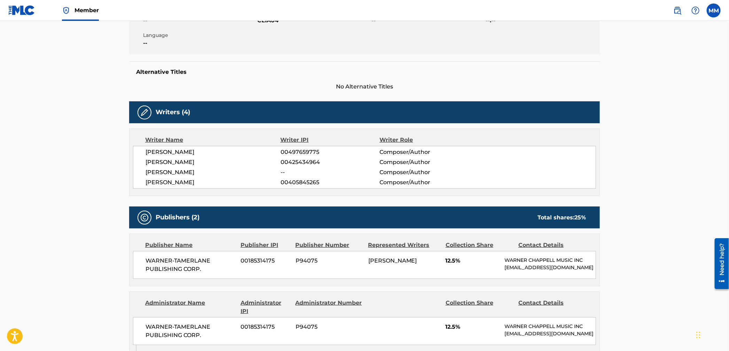
scroll to position [124, 0]
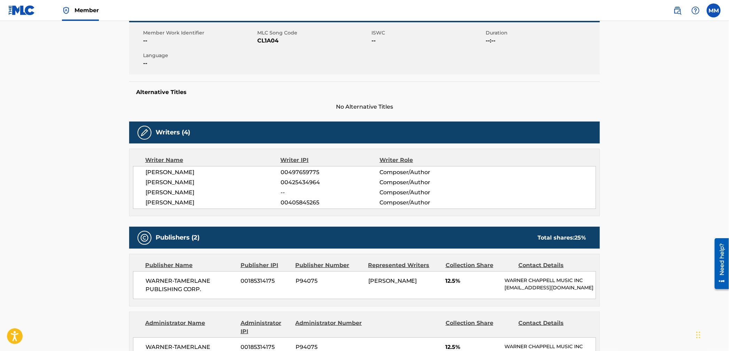
click at [263, 44] on span "CL1A04" at bounding box center [313, 41] width 112 height 8
copy span "CL1A04"
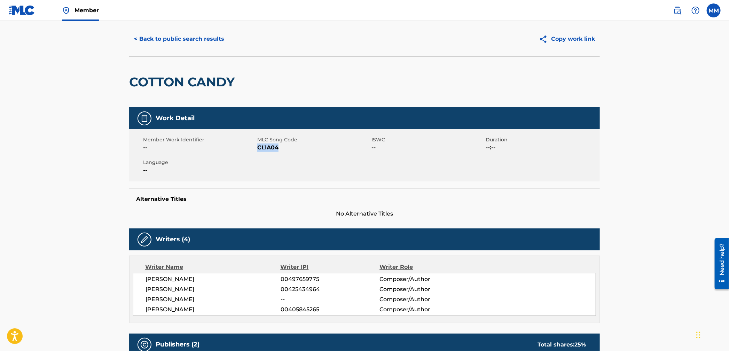
scroll to position [0, 0]
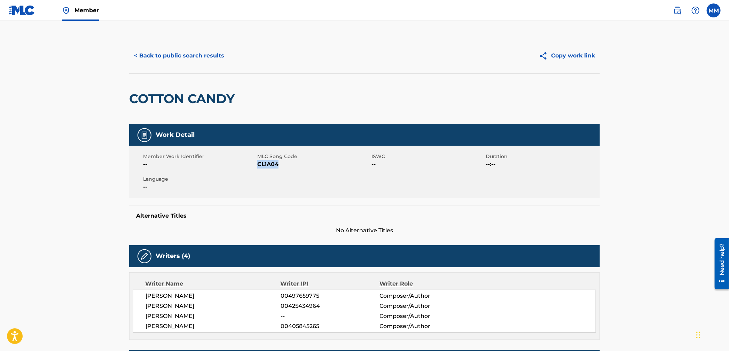
click at [83, 16] on link "Member" at bounding box center [80, 10] width 37 height 21
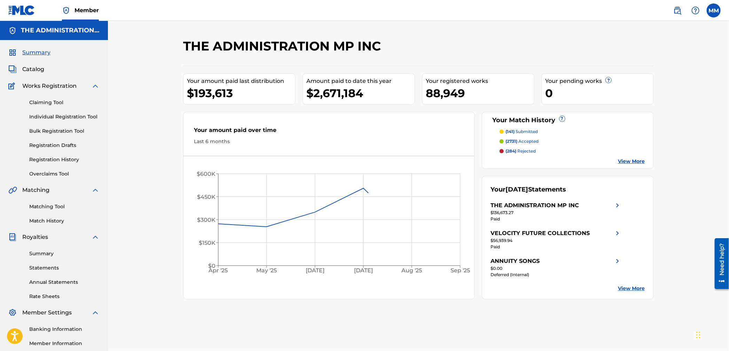
click at [32, 72] on span "Catalog" at bounding box center [33, 69] width 22 height 8
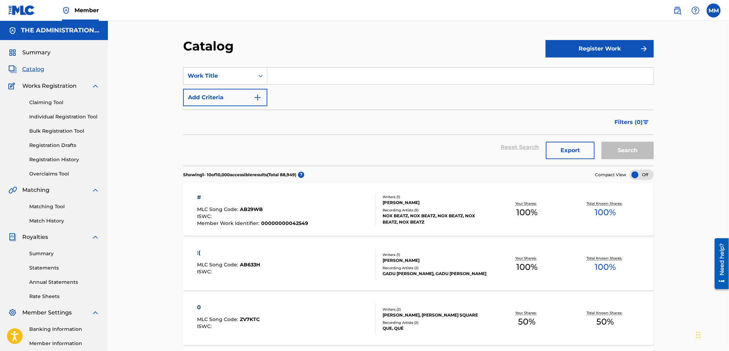
click at [42, 100] on link "Claiming Tool" at bounding box center [64, 102] width 70 height 7
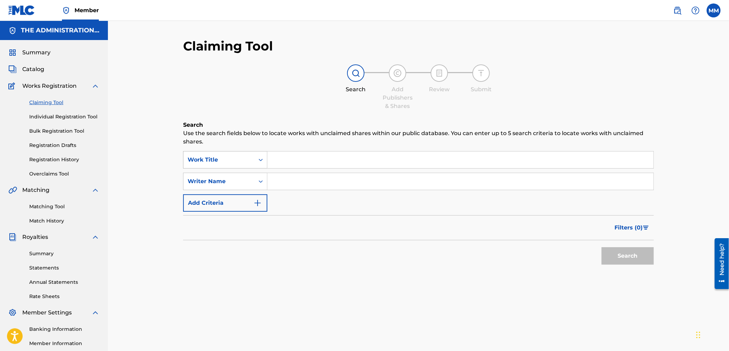
click at [249, 165] on div "Work Title" at bounding box center [218, 159] width 71 height 13
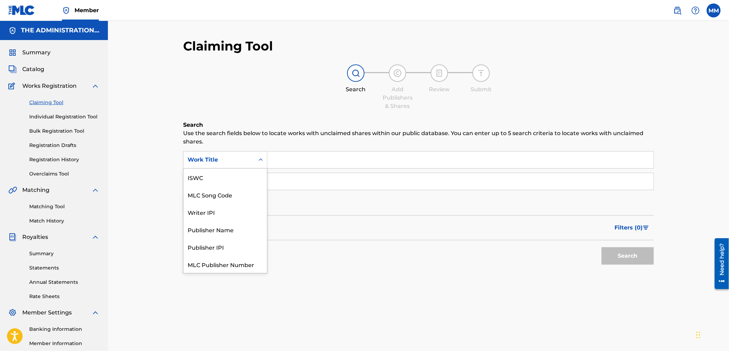
scroll to position [17, 0]
click at [239, 175] on div "MLC Song Code" at bounding box center [225, 176] width 84 height 17
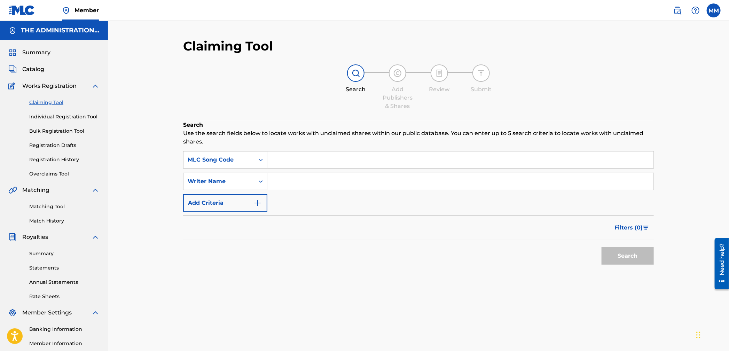
click at [279, 161] on input "Search Form" at bounding box center [460, 159] width 386 height 17
paste input "IY755D"
type input "IY755D"
click at [629, 260] on button "Search" at bounding box center [627, 255] width 52 height 17
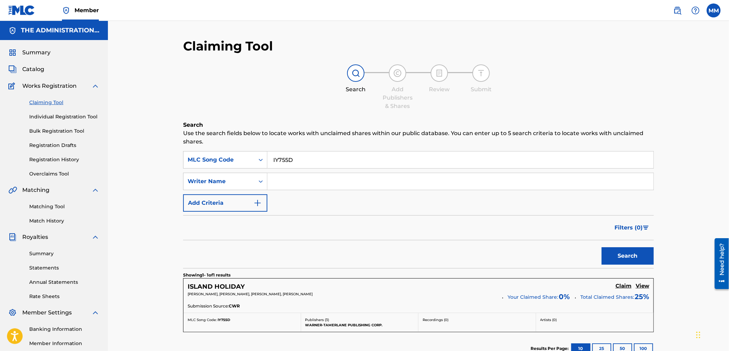
click at [622, 287] on h5 "Claim" at bounding box center [623, 286] width 16 height 7
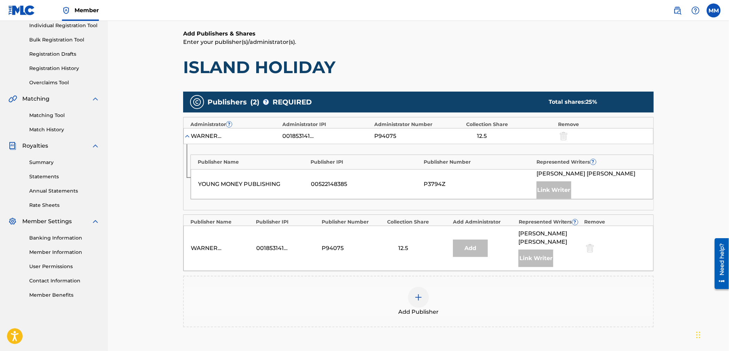
scroll to position [102, 0]
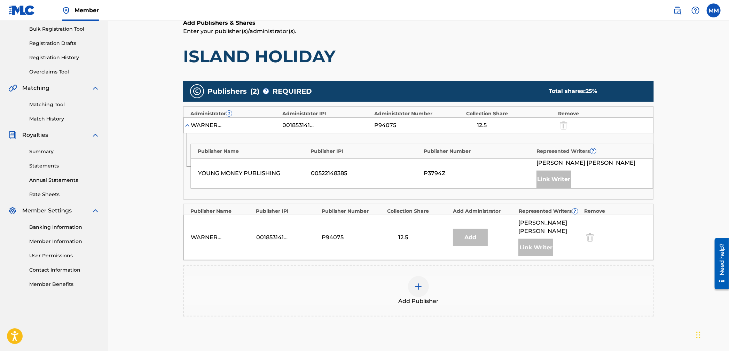
click at [424, 276] on div at bounding box center [418, 286] width 21 height 21
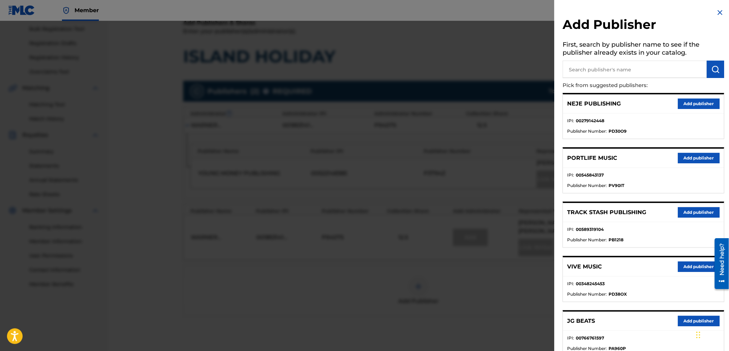
click at [606, 71] on input "text" at bounding box center [634, 69] width 144 height 17
paste input "Music By [PERSON_NAME]"
type input "Music By [PERSON_NAME]"
click at [707, 72] on button "submit" at bounding box center [715, 69] width 17 height 17
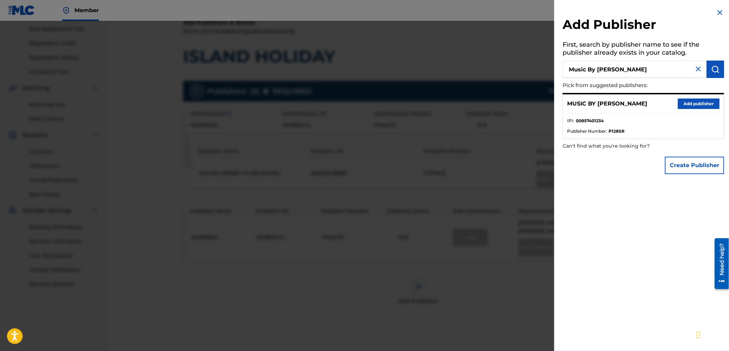
click at [688, 104] on button "Add publisher" at bounding box center [699, 103] width 42 height 10
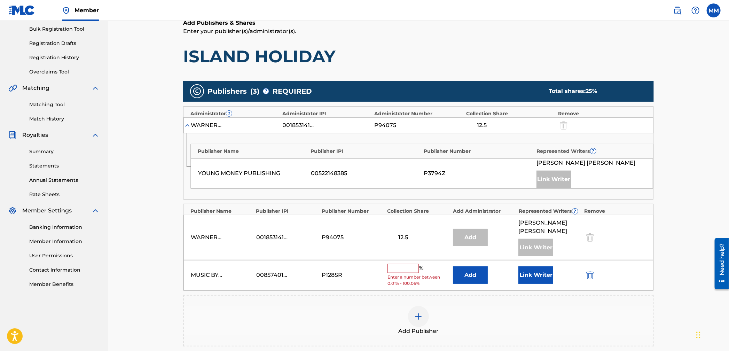
click at [464, 266] on button "Add" at bounding box center [470, 274] width 35 height 17
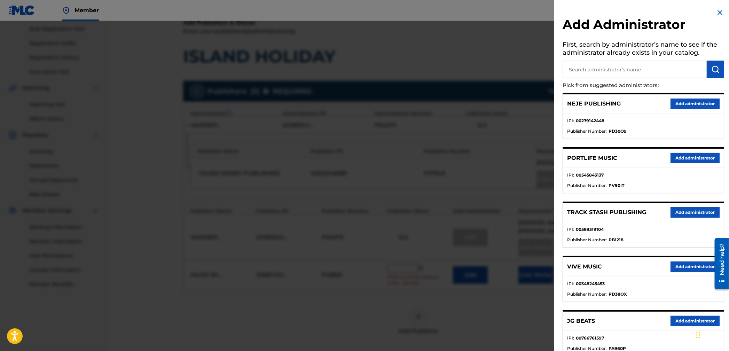
click at [578, 72] on input "text" at bounding box center [634, 69] width 144 height 17
type input "annuity s"
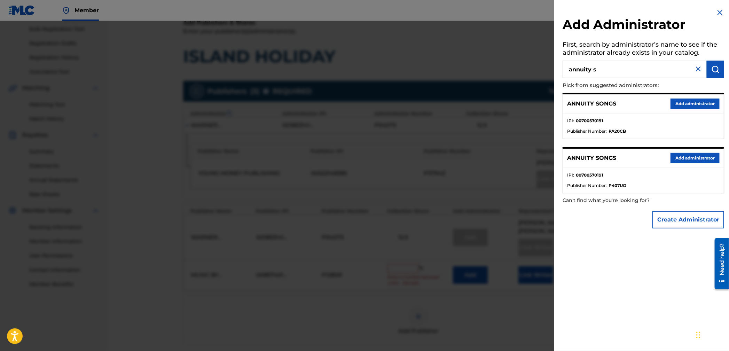
click at [692, 102] on button "Add administrator" at bounding box center [694, 103] width 49 height 10
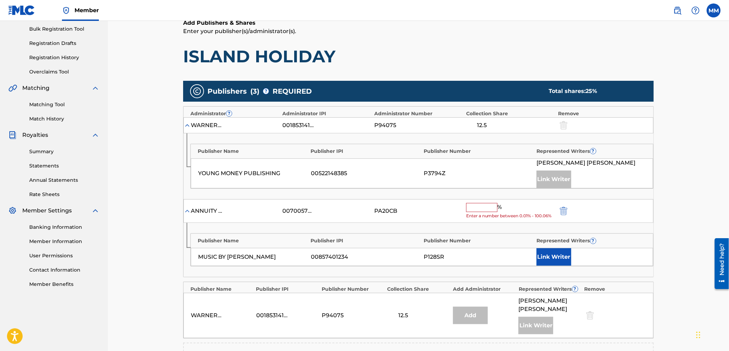
click at [482, 214] on span "Enter a number between 0.01% - 100.06%" at bounding box center [510, 216] width 88 height 6
click at [480, 208] on input "text" at bounding box center [481, 207] width 31 height 9
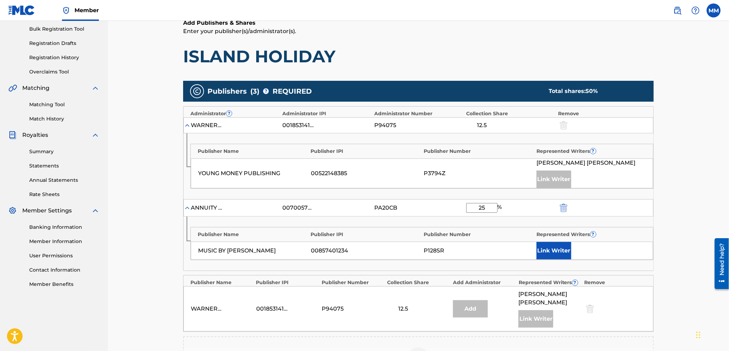
type input "25"
click at [544, 249] on button "Link Writer" at bounding box center [553, 250] width 35 height 17
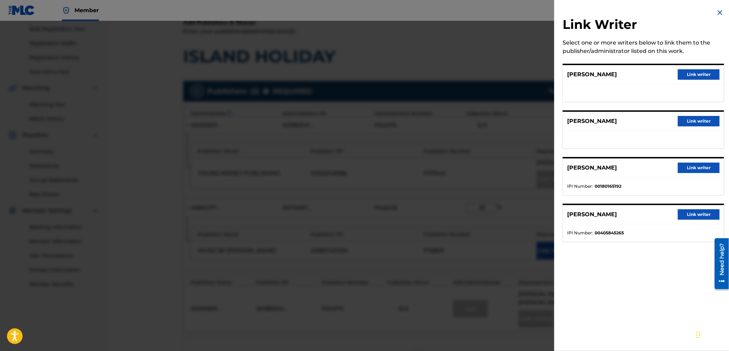
click at [713, 120] on button "Link writer" at bounding box center [699, 121] width 42 height 10
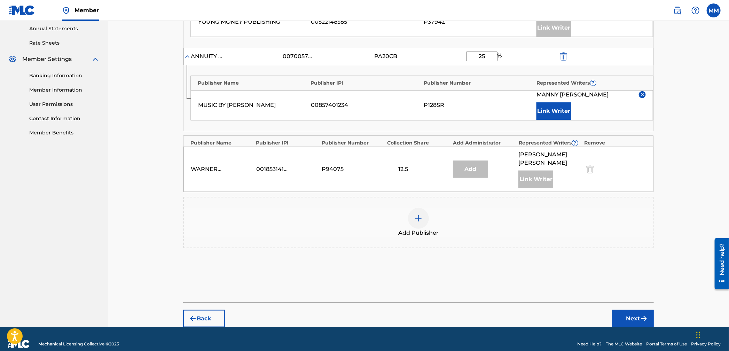
click at [639, 310] on button "Next" at bounding box center [633, 318] width 42 height 17
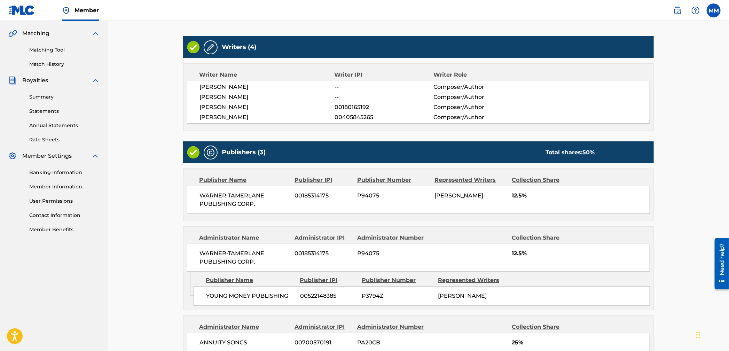
scroll to position [266, 0]
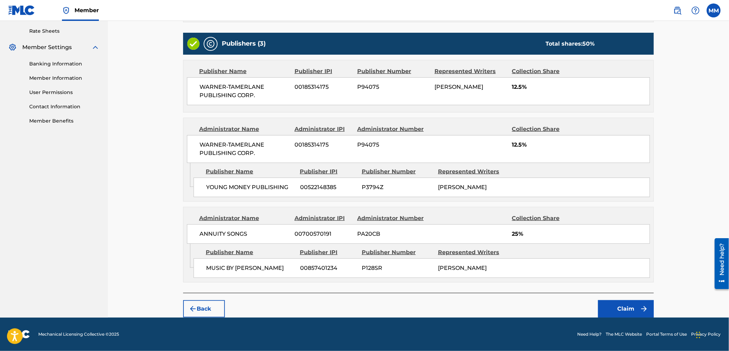
click at [620, 306] on button "Claim" at bounding box center [626, 308] width 56 height 17
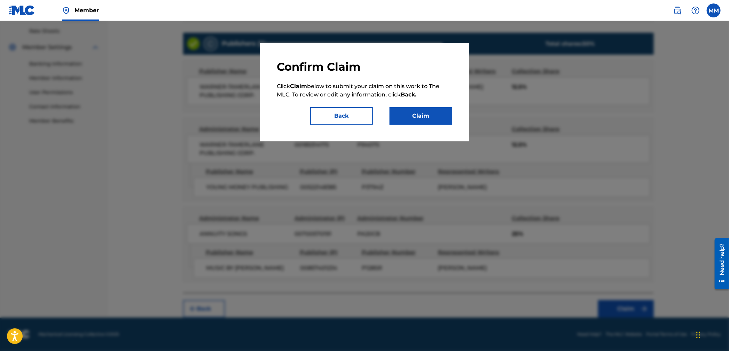
click at [431, 123] on button "Claim" at bounding box center [420, 115] width 63 height 17
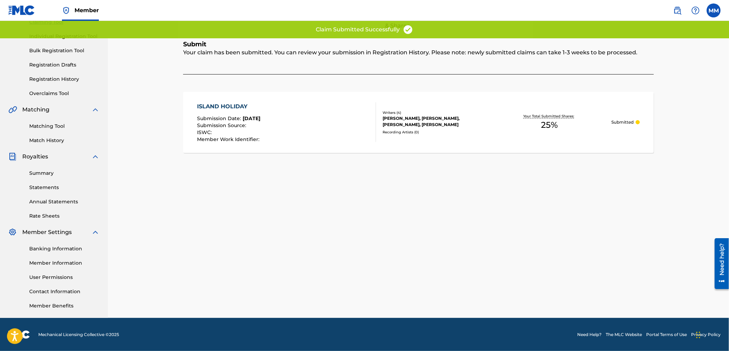
scroll to position [0, 0]
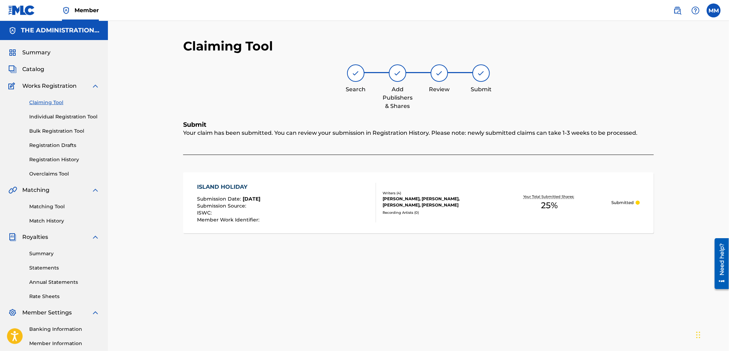
click at [38, 100] on link "Claiming Tool" at bounding box center [64, 102] width 70 height 7
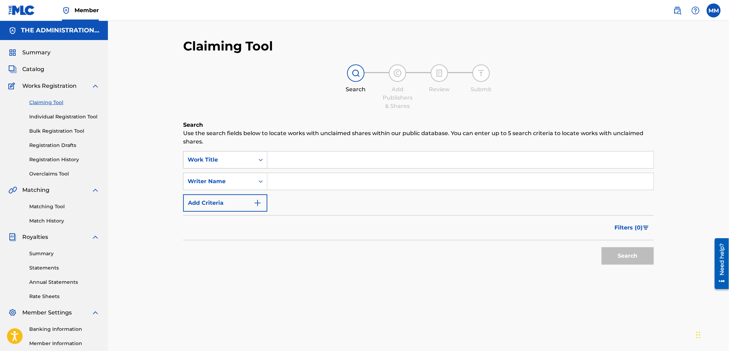
click at [256, 157] on div "Search Form" at bounding box center [260, 159] width 13 height 13
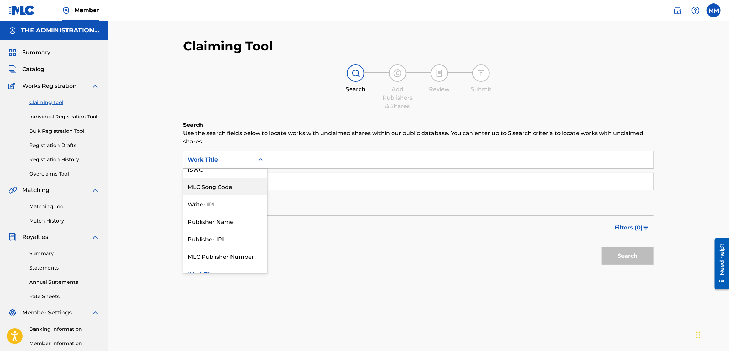
drag, startPoint x: 229, startPoint y: 183, endPoint x: 261, endPoint y: 177, distance: 32.6
click at [229, 183] on div "MLC Song Code" at bounding box center [225, 186] width 84 height 17
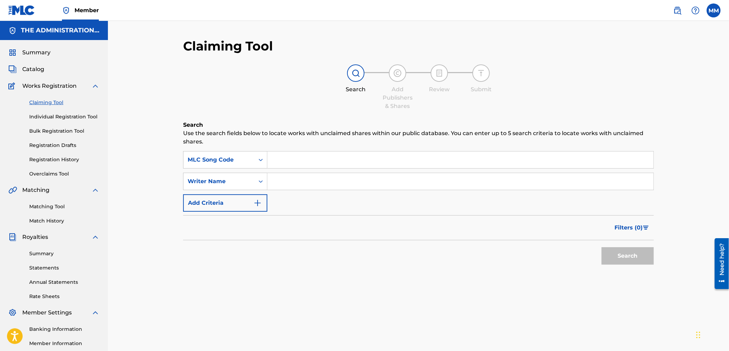
click at [284, 166] on input "Search Form" at bounding box center [460, 159] width 386 height 17
paste input "CL1A04"
type input "CL1A04"
click at [636, 253] on button "Search" at bounding box center [627, 255] width 52 height 17
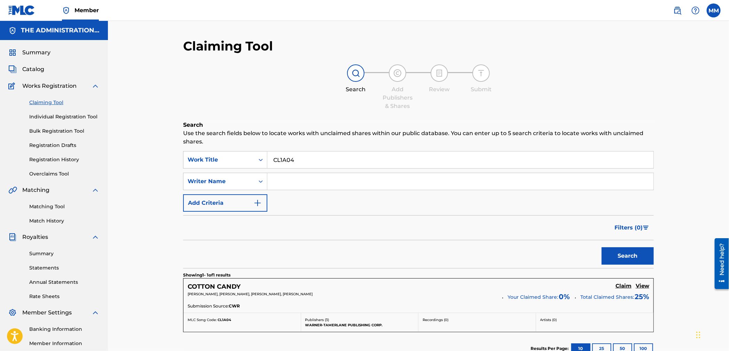
click at [620, 285] on h5 "Claim" at bounding box center [623, 286] width 16 height 7
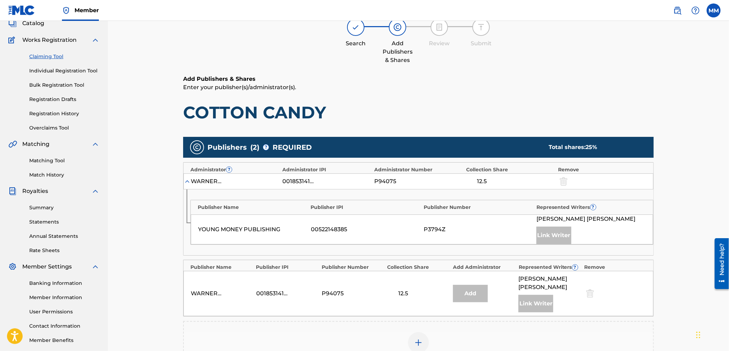
scroll to position [127, 0]
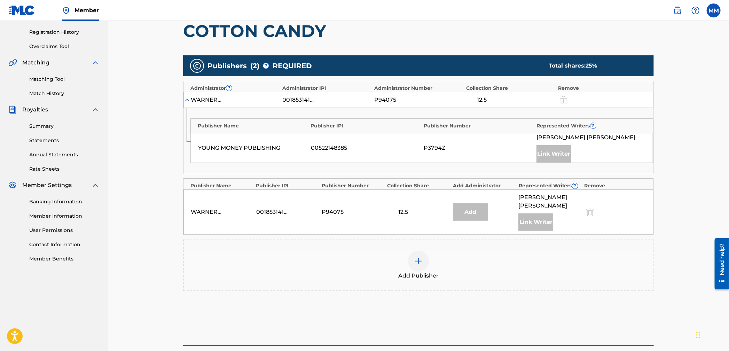
click at [430, 257] on div "Add Publisher" at bounding box center [418, 265] width 469 height 29
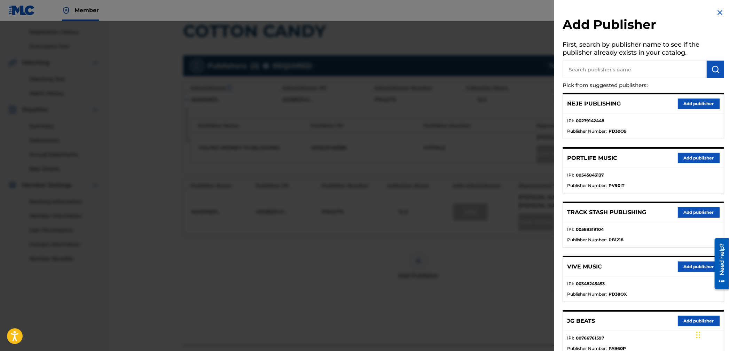
click at [597, 72] on input "text" at bounding box center [634, 69] width 144 height 17
type input "music by [PERSON_NAME]"
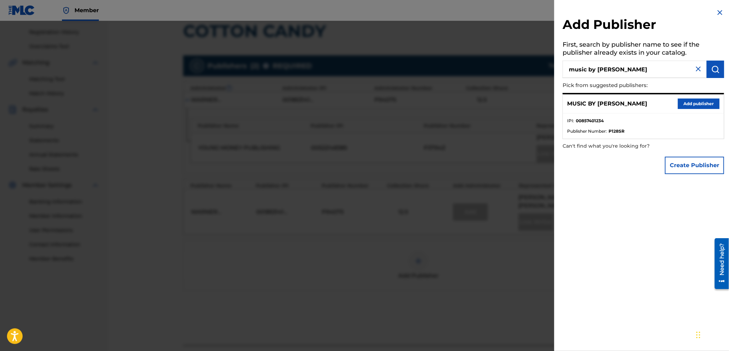
click at [705, 104] on button "Add publisher" at bounding box center [699, 103] width 42 height 10
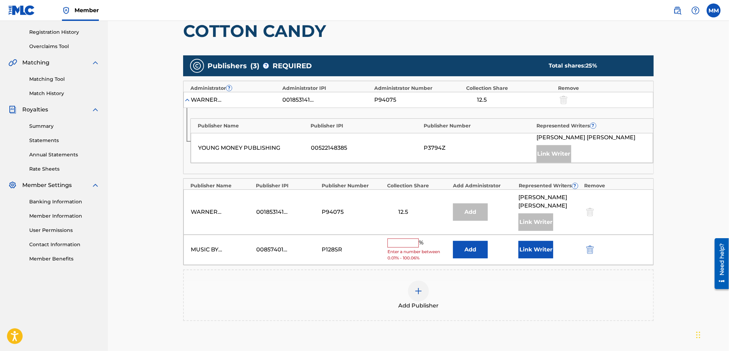
click at [481, 241] on button "Add" at bounding box center [470, 249] width 35 height 17
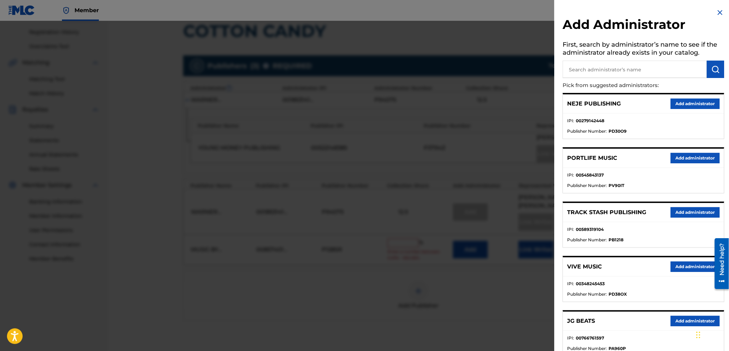
click at [620, 72] on input "text" at bounding box center [634, 69] width 144 height 17
type input "annuity so"
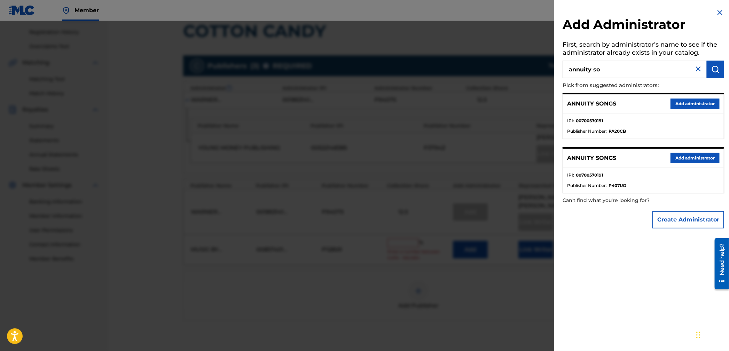
click at [694, 104] on button "Add administrator" at bounding box center [694, 103] width 49 height 10
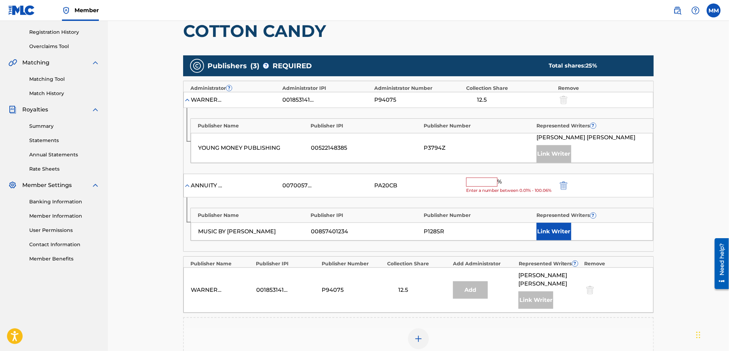
click at [491, 184] on input "text" at bounding box center [481, 182] width 31 height 9
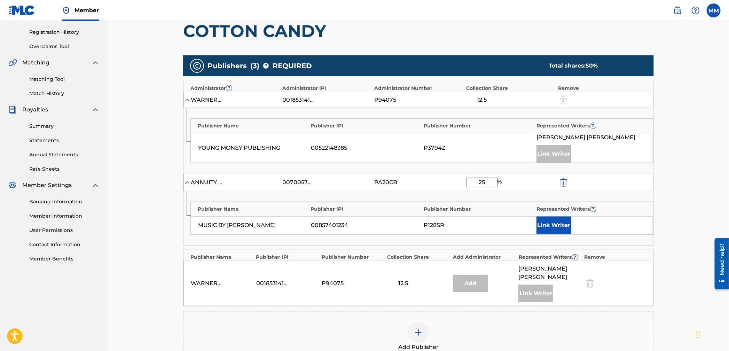
type input "25"
click at [554, 220] on button "Link Writer" at bounding box center [553, 224] width 35 height 17
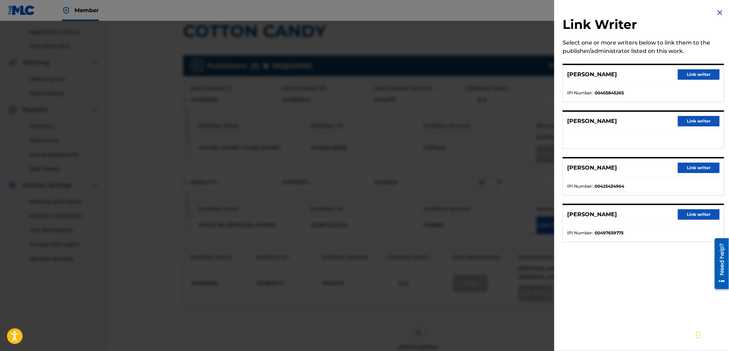
click at [686, 123] on button "Link writer" at bounding box center [699, 121] width 42 height 10
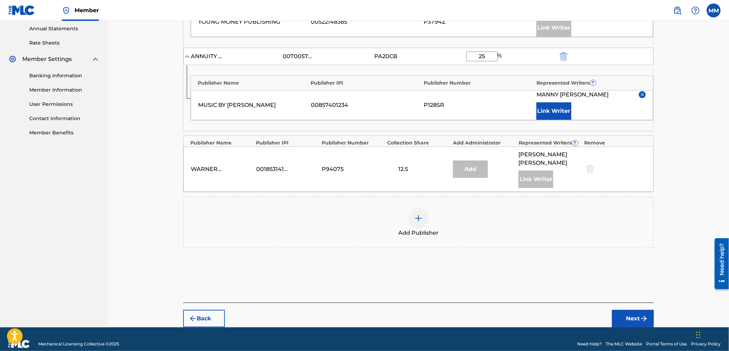
click at [643, 313] on button "Next" at bounding box center [633, 318] width 42 height 17
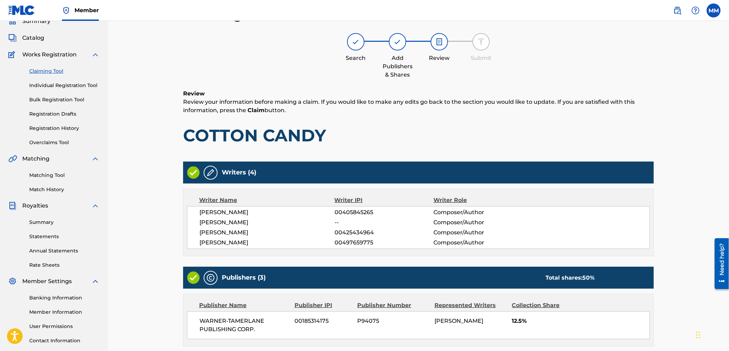
scroll to position [266, 0]
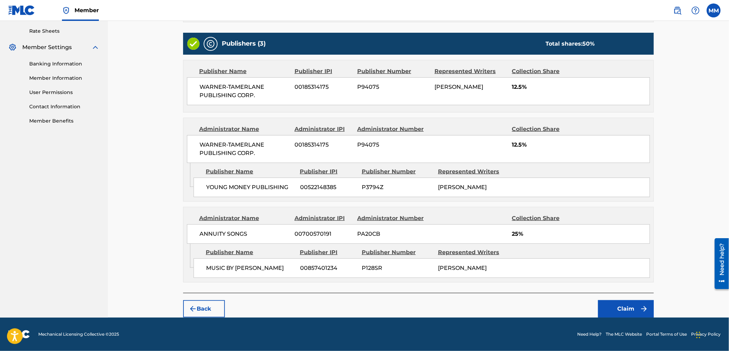
click at [634, 310] on button "Claim" at bounding box center [626, 308] width 56 height 17
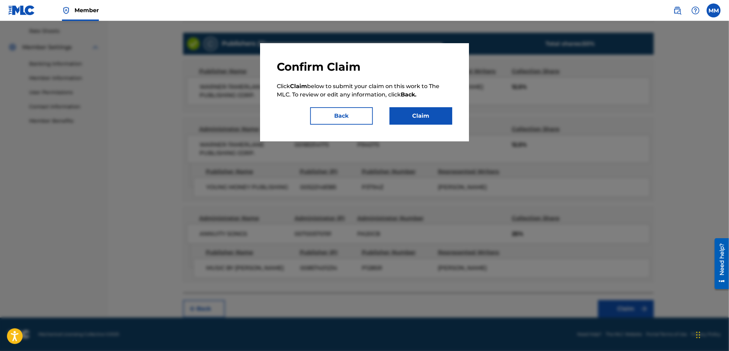
click at [424, 120] on button "Claim" at bounding box center [420, 115] width 63 height 17
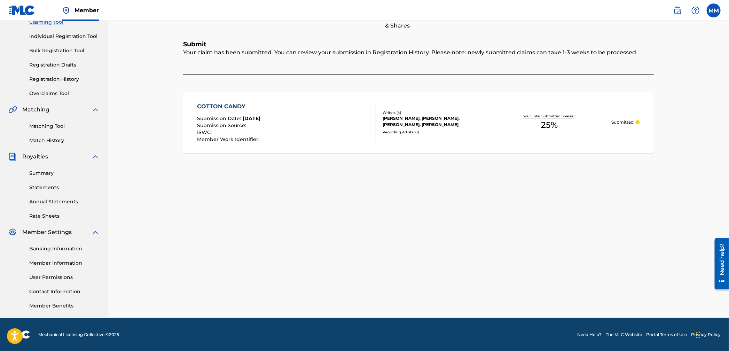
scroll to position [0, 0]
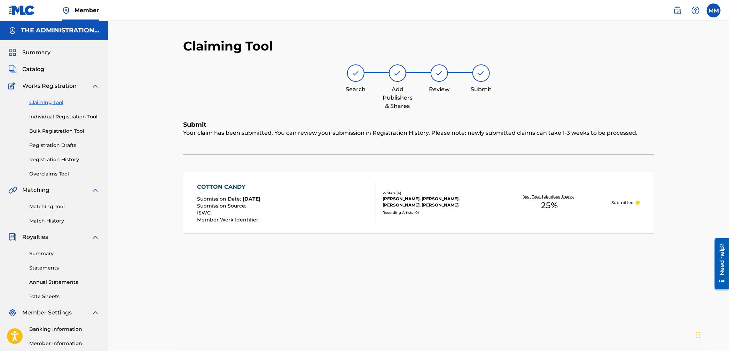
click at [680, 11] on img at bounding box center [677, 10] width 8 height 8
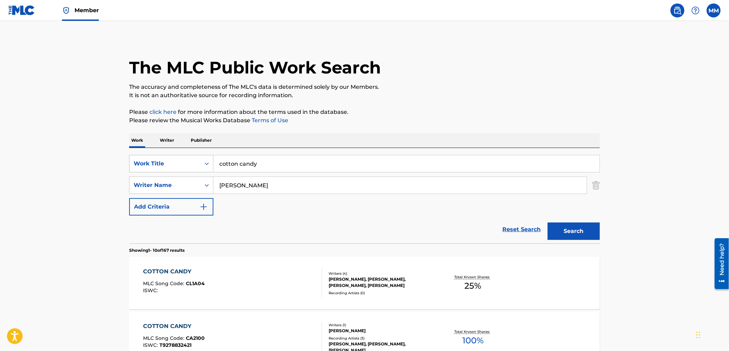
drag, startPoint x: 212, startPoint y: 161, endPoint x: 173, endPoint y: 159, distance: 39.0
click at [173, 159] on div "SearchWithCriteriafd4077a0-0589-4be5-a235-fdf082d4a9e2 Work Title cotton candy" at bounding box center [364, 163] width 471 height 17
type input "[PERSON_NAME]'s theme"
click at [547, 222] on button "Search" at bounding box center [573, 230] width 52 height 17
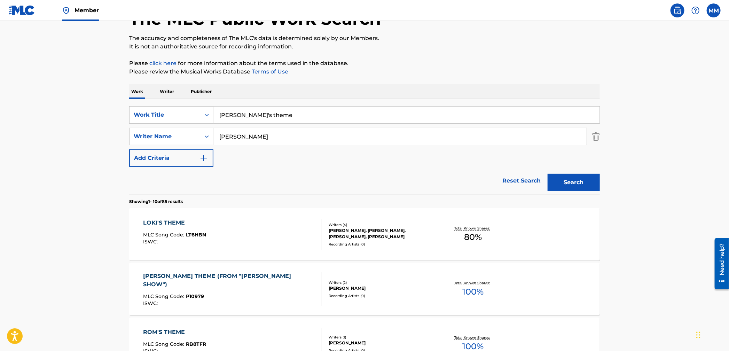
scroll to position [65, 0]
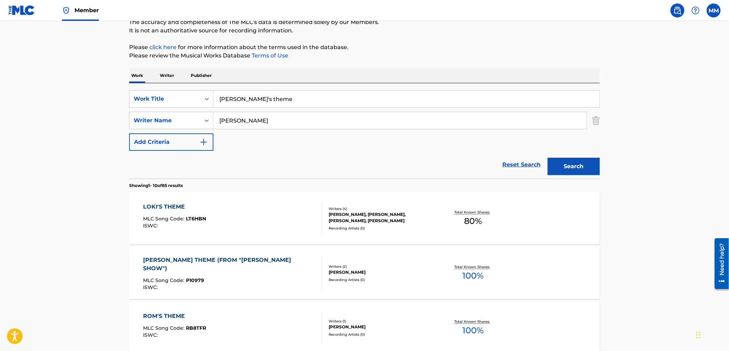
click at [265, 210] on div "[PERSON_NAME]'S THEME MLC Song Code : LT6HBN ISWC :" at bounding box center [232, 218] width 179 height 31
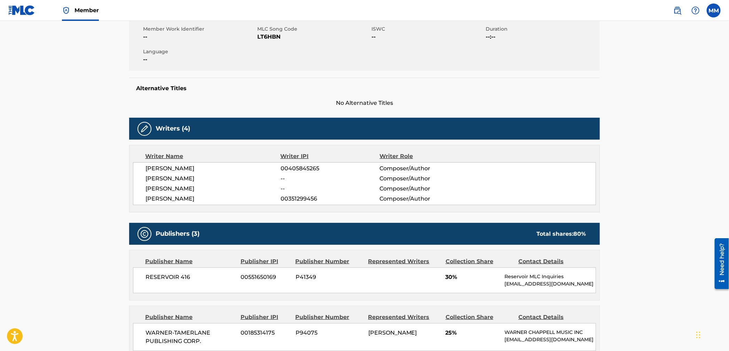
scroll to position [94, 0]
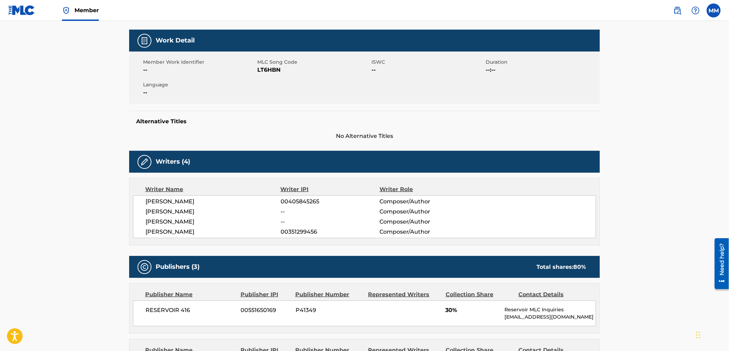
click at [263, 71] on span "LT6HBN" at bounding box center [313, 70] width 112 height 8
copy span "LT6HBN"
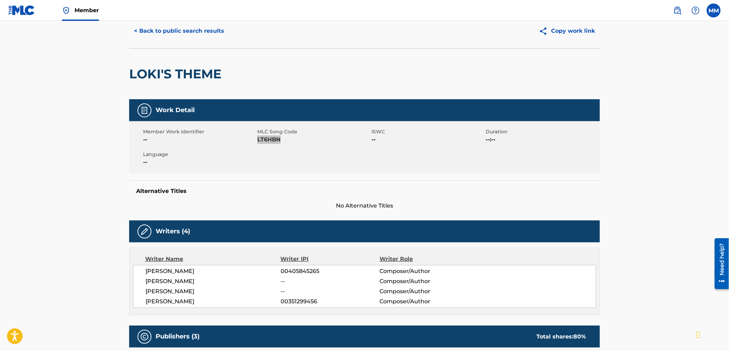
scroll to position [0, 0]
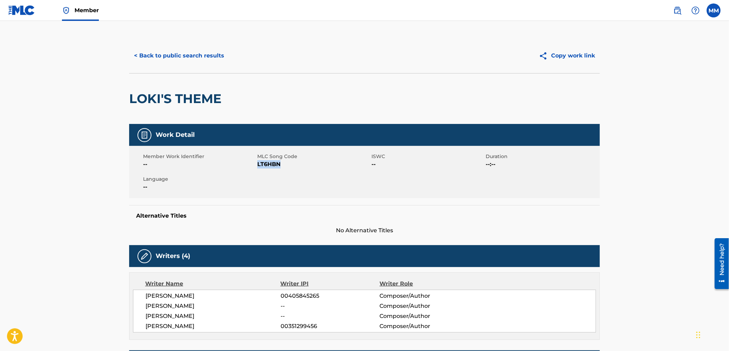
click at [85, 9] on span "Member" at bounding box center [86, 10] width 24 height 8
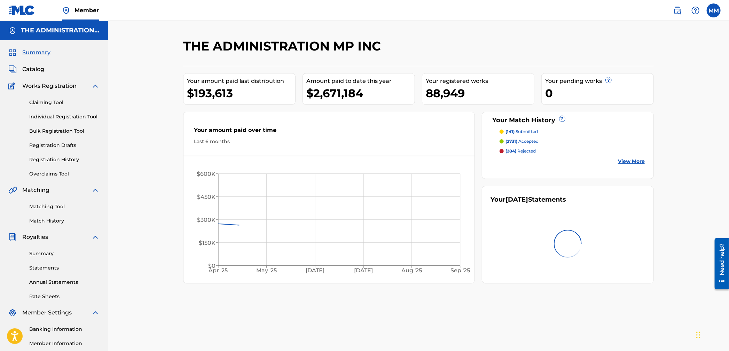
click at [37, 102] on link "Claiming Tool" at bounding box center [64, 102] width 70 height 7
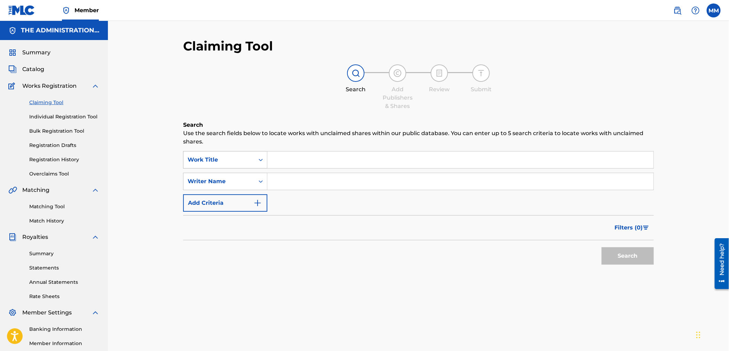
click at [230, 160] on div "Work Title" at bounding box center [219, 160] width 63 height 8
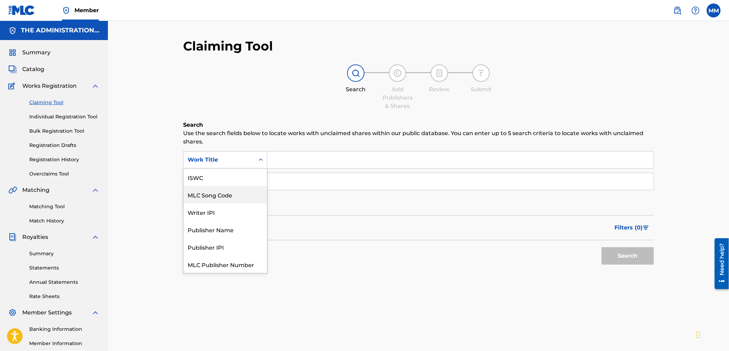
scroll to position [17, 0]
click at [230, 176] on div "MLC Song Code" at bounding box center [225, 176] width 84 height 17
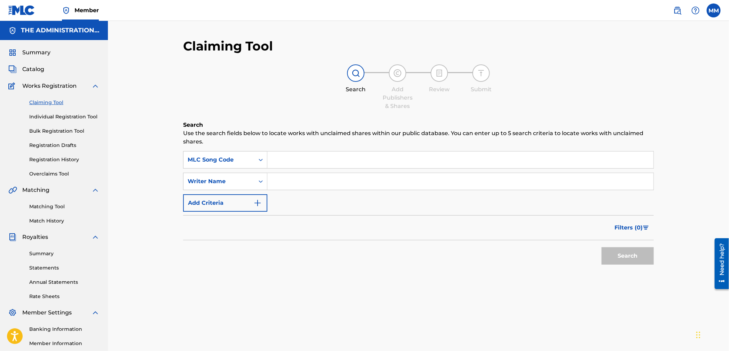
click at [284, 153] on input "Search Form" at bounding box center [460, 159] width 386 height 17
paste input "LT6HBN"
type input "LT6HBN"
click at [642, 258] on button "Search" at bounding box center [627, 255] width 52 height 17
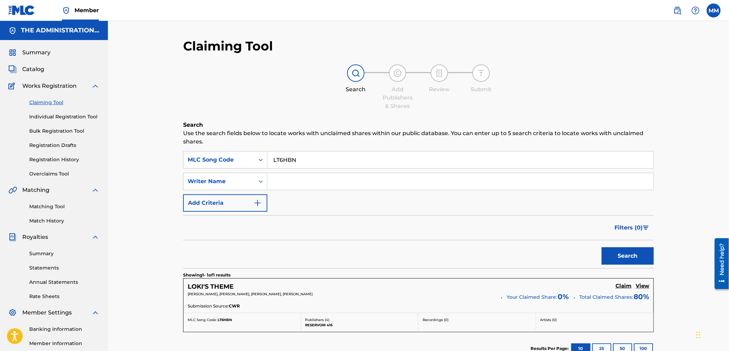
drag, startPoint x: 622, startPoint y: 286, endPoint x: 617, endPoint y: 284, distance: 5.1
click at [622, 286] on h5 "Claim" at bounding box center [623, 286] width 16 height 7
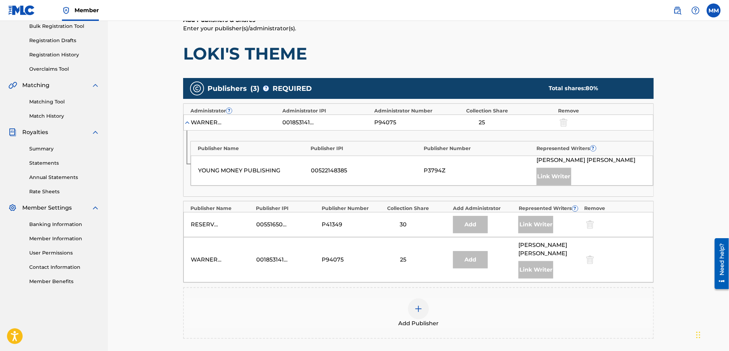
scroll to position [136, 0]
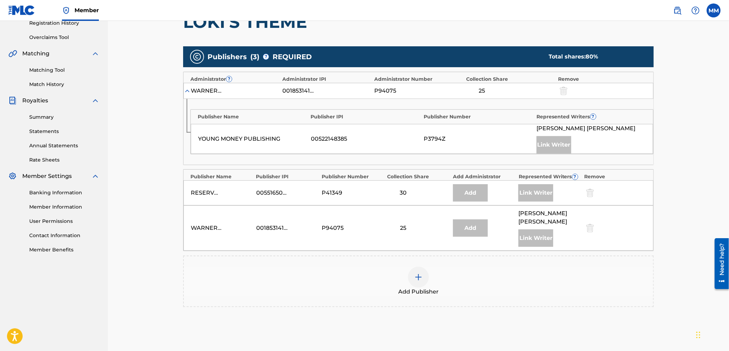
click at [415, 267] on div at bounding box center [418, 277] width 21 height 21
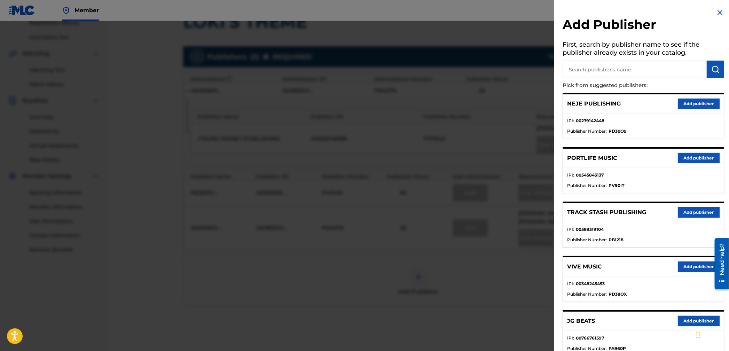
click at [616, 71] on input "text" at bounding box center [634, 69] width 144 height 17
type input "music by [PERSON_NAME]"
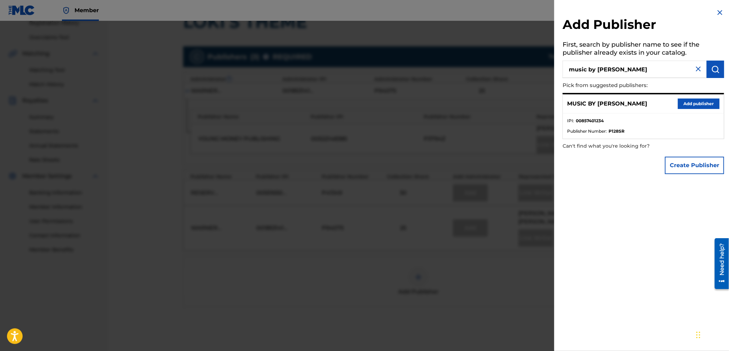
click at [701, 105] on button "Add publisher" at bounding box center [699, 103] width 42 height 10
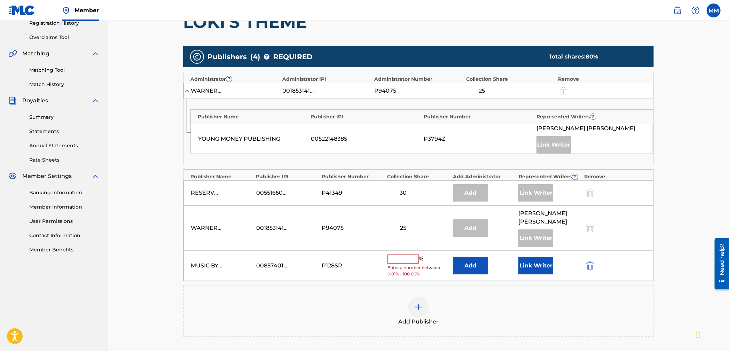
click at [468, 257] on button "Add" at bounding box center [470, 265] width 35 height 17
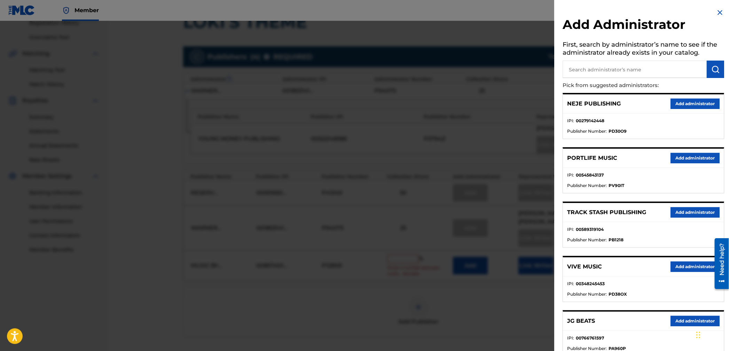
click at [674, 70] on input "text" at bounding box center [634, 69] width 144 height 17
type input "annuity"
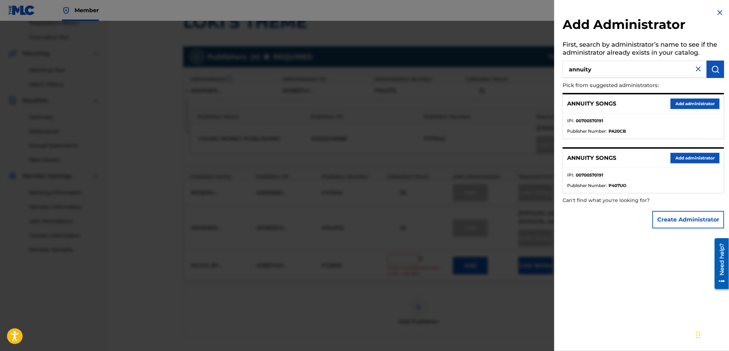
click at [685, 98] on button "Add administrator" at bounding box center [694, 103] width 49 height 10
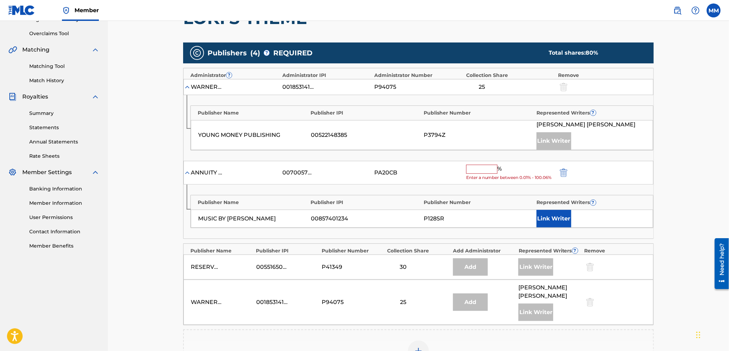
click at [477, 174] on span "Enter a number between 0.01% - 100.06%" at bounding box center [510, 177] width 88 height 6
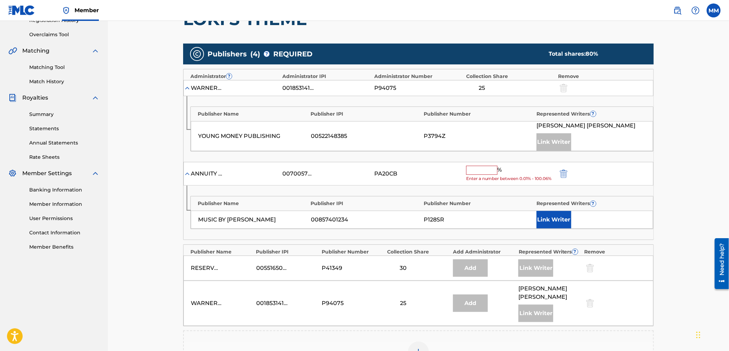
click at [481, 171] on input "text" at bounding box center [481, 170] width 31 height 9
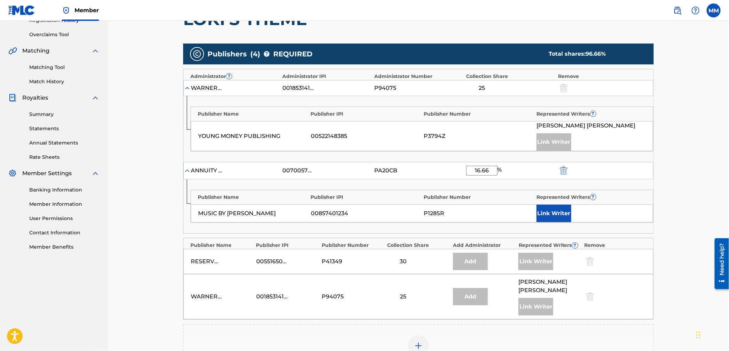
type input "16.66"
click at [557, 215] on button "Link Writer" at bounding box center [553, 213] width 35 height 17
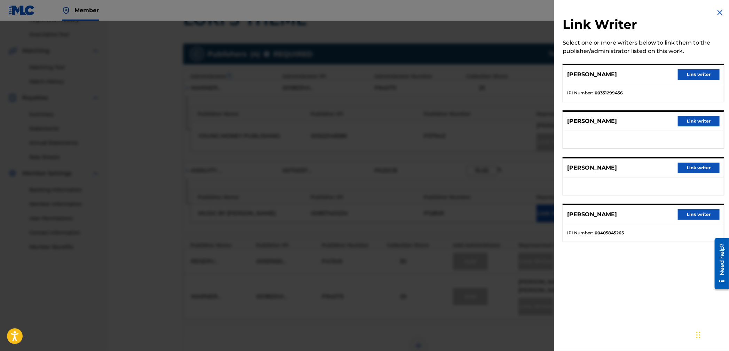
click at [684, 169] on button "Link writer" at bounding box center [699, 168] width 42 height 10
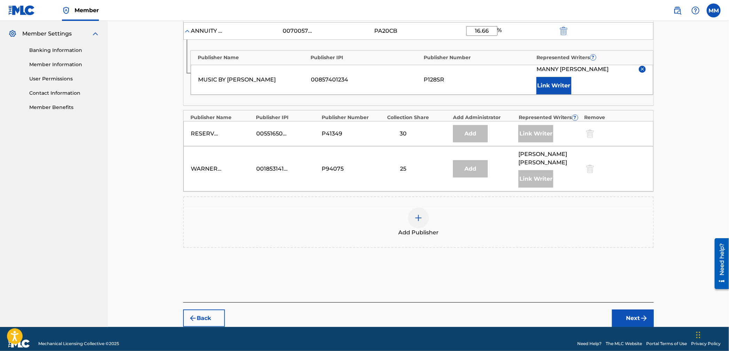
click at [644, 313] on button "Next" at bounding box center [633, 317] width 42 height 17
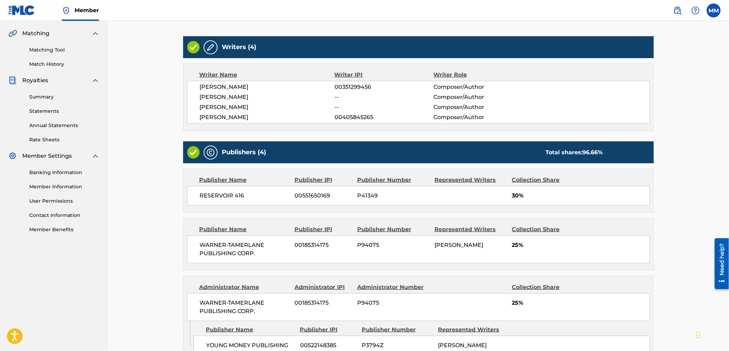
scroll to position [315, 0]
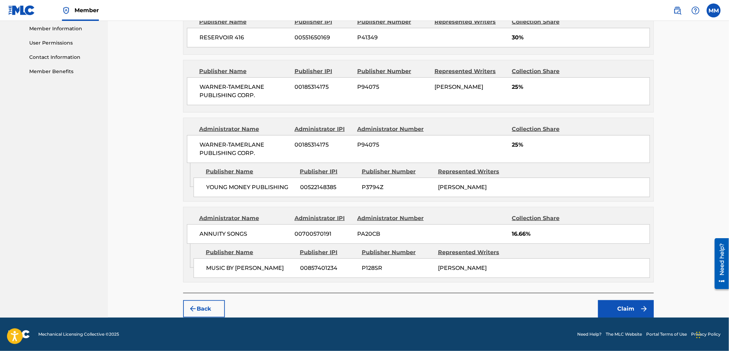
click at [627, 301] on button "Claim" at bounding box center [626, 308] width 56 height 17
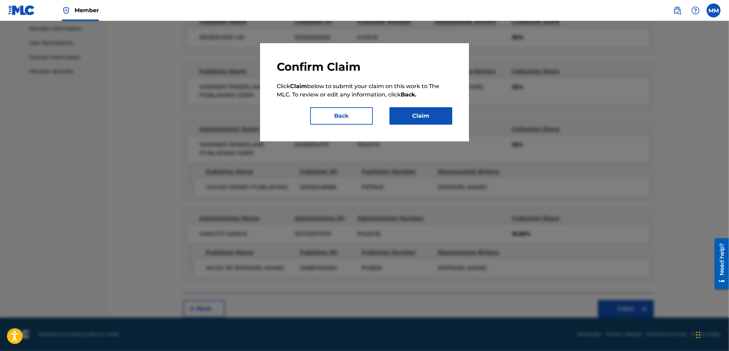
click at [415, 109] on button "Claim" at bounding box center [420, 115] width 63 height 17
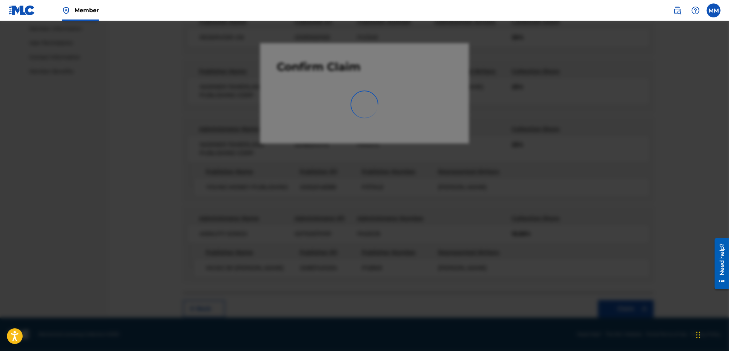
scroll to position [80, 0]
